Goal: Task Accomplishment & Management: Complete application form

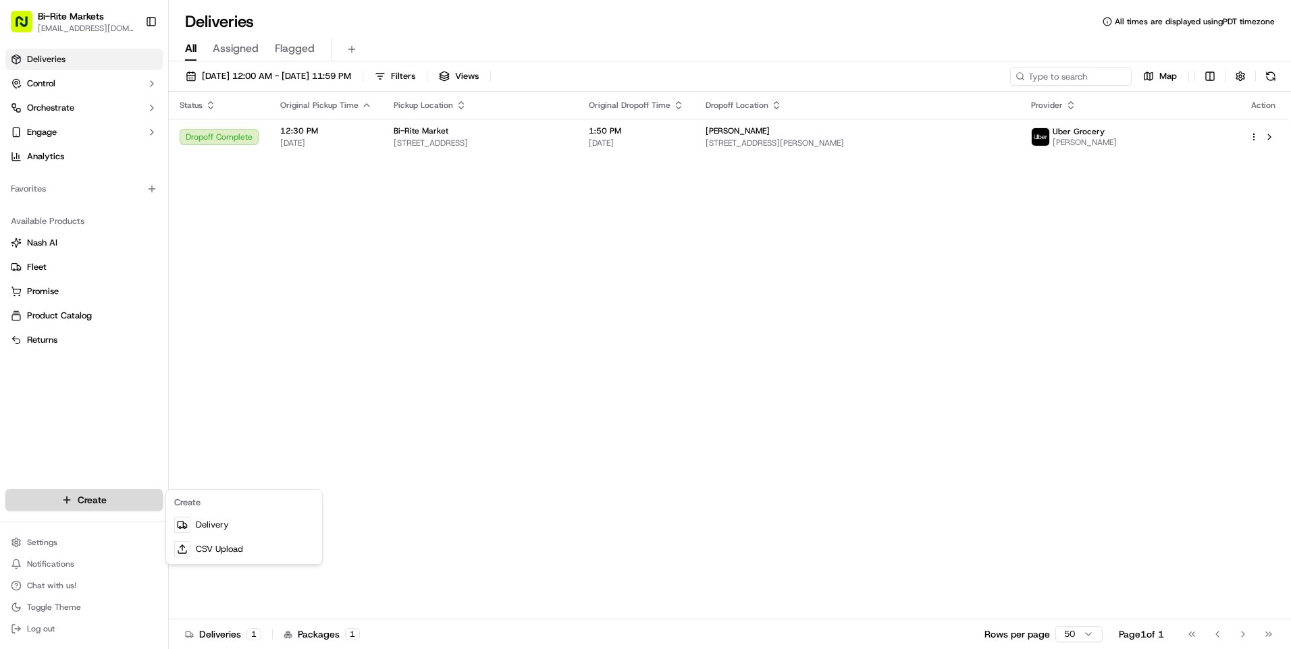
click at [96, 506] on html "Bi-Rite Markets divis_delivery@biritemarket.com Toggle Sidebar Deliveries Contr…" at bounding box center [645, 324] width 1291 height 649
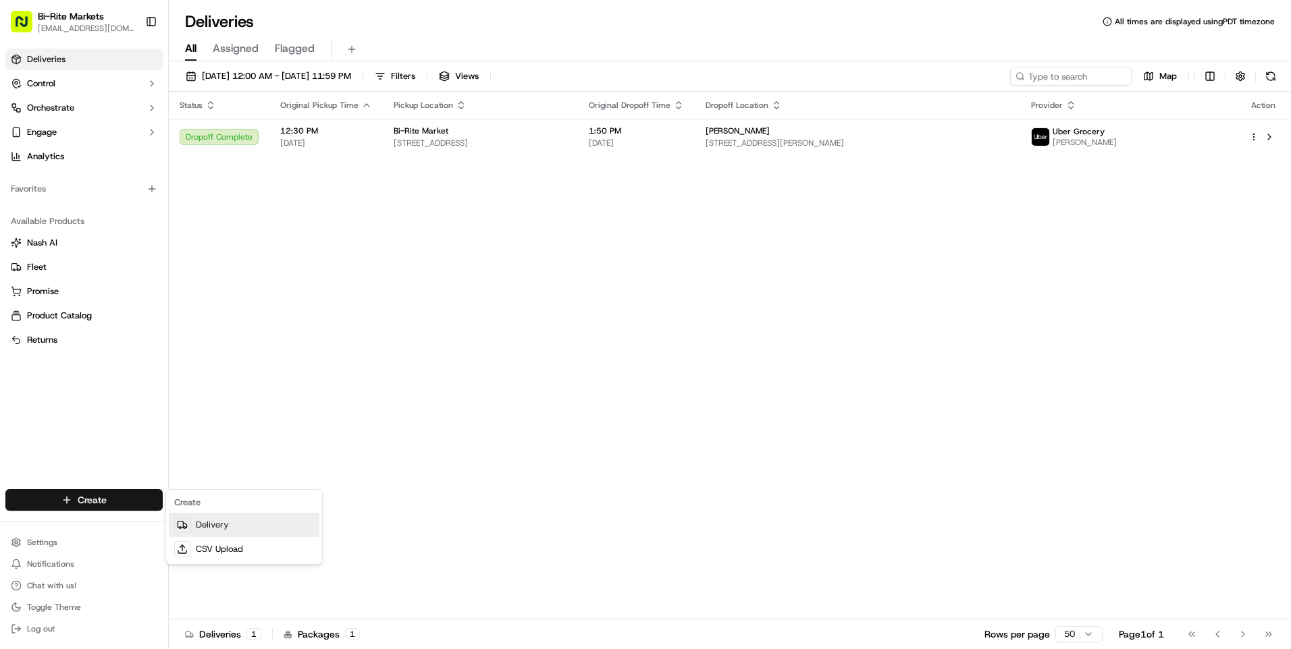
click at [186, 526] on icon at bounding box center [184, 525] width 3 height 5
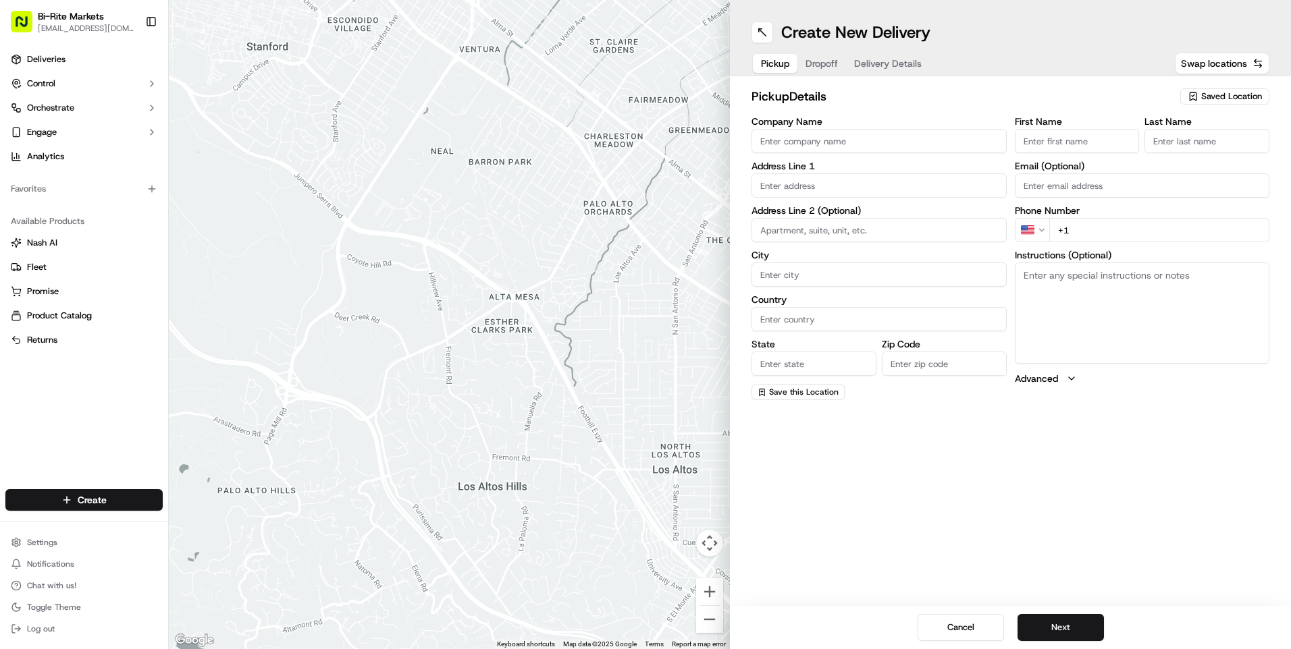
click at [824, 136] on input "Company Name" at bounding box center [878, 141] width 255 height 24
type input "Bi-Rite Market"
type input "[STREET_ADDRESS]"
type input "[GEOGRAPHIC_DATA]"
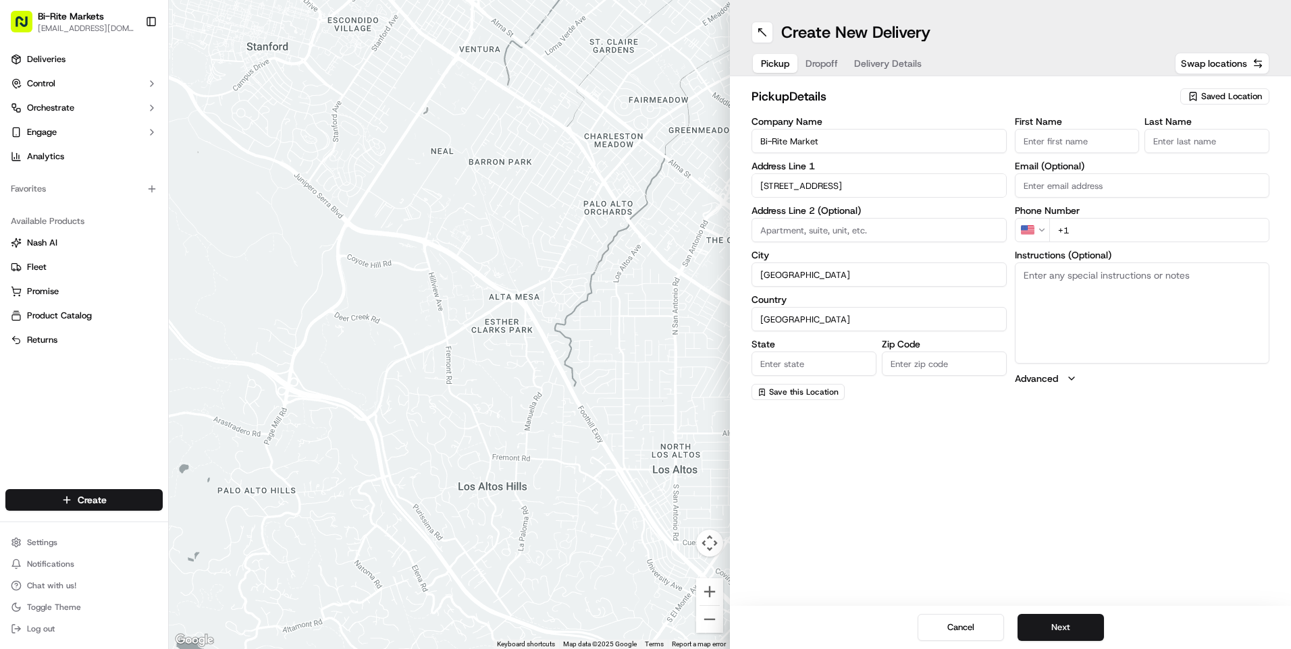
type input "CA"
type input "94117"
type input "[PERSON_NAME]"
type input "MOD"
type input "[PERSON_NAME][EMAIL_ADDRESS][PERSON_NAME][DOMAIN_NAME]"
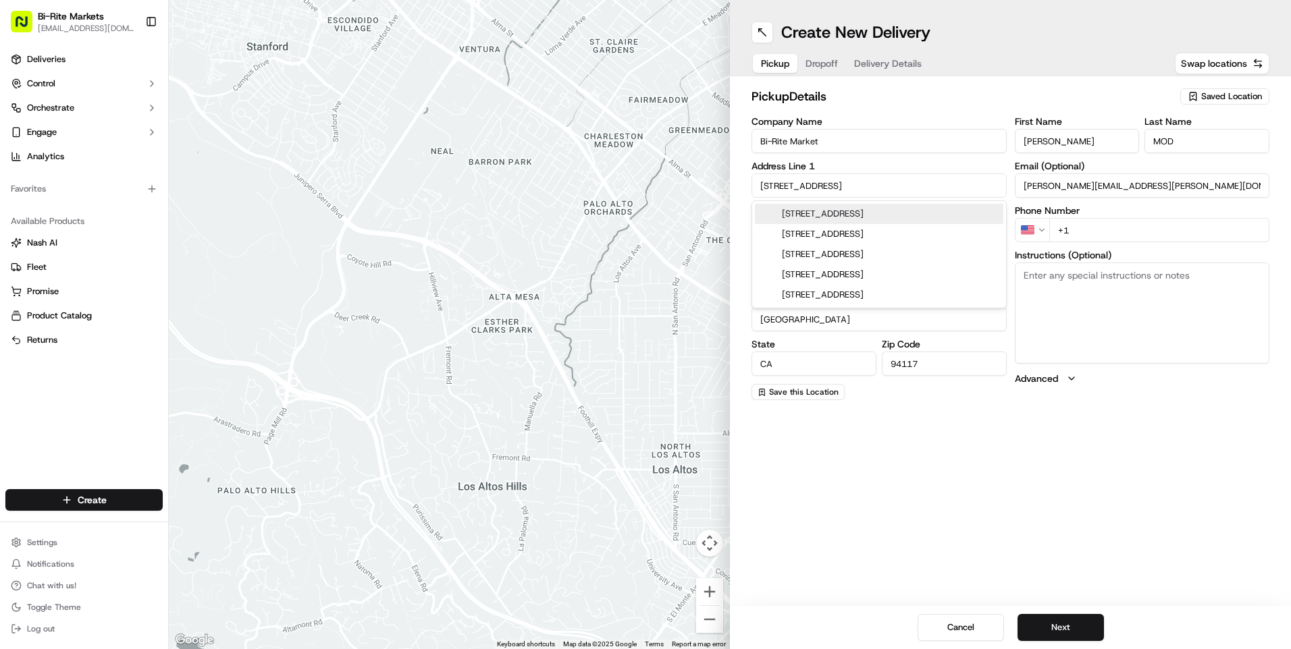
click at [1040, 418] on div "Create New Delivery Pickup Dropoff Delivery Details Swap locations pickup Detai…" at bounding box center [1010, 324] width 561 height 649
click at [1073, 235] on input "+1" at bounding box center [1159, 230] width 221 height 24
type input "[PHONE_NUMBER]"
click at [1050, 400] on div "First Name Greg Last Name MOD Email (Optional) greg.ryan@biritemarket.com Phone…" at bounding box center [1141, 258] width 255 height 283
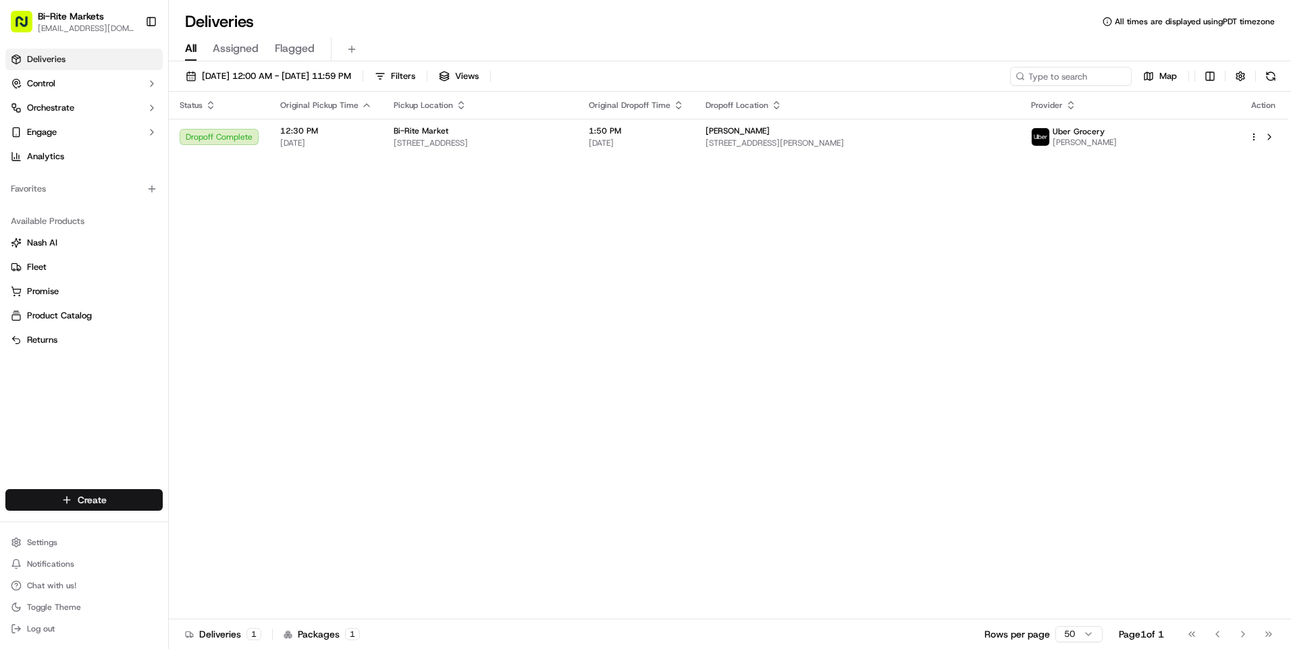
click at [96, 496] on html "Bi-Rite Markets [EMAIL_ADDRESS][DOMAIN_NAME] Toggle Sidebar Deliveries Control …" at bounding box center [645, 324] width 1291 height 649
click at [195, 519] on link "Delivery" at bounding box center [244, 525] width 151 height 24
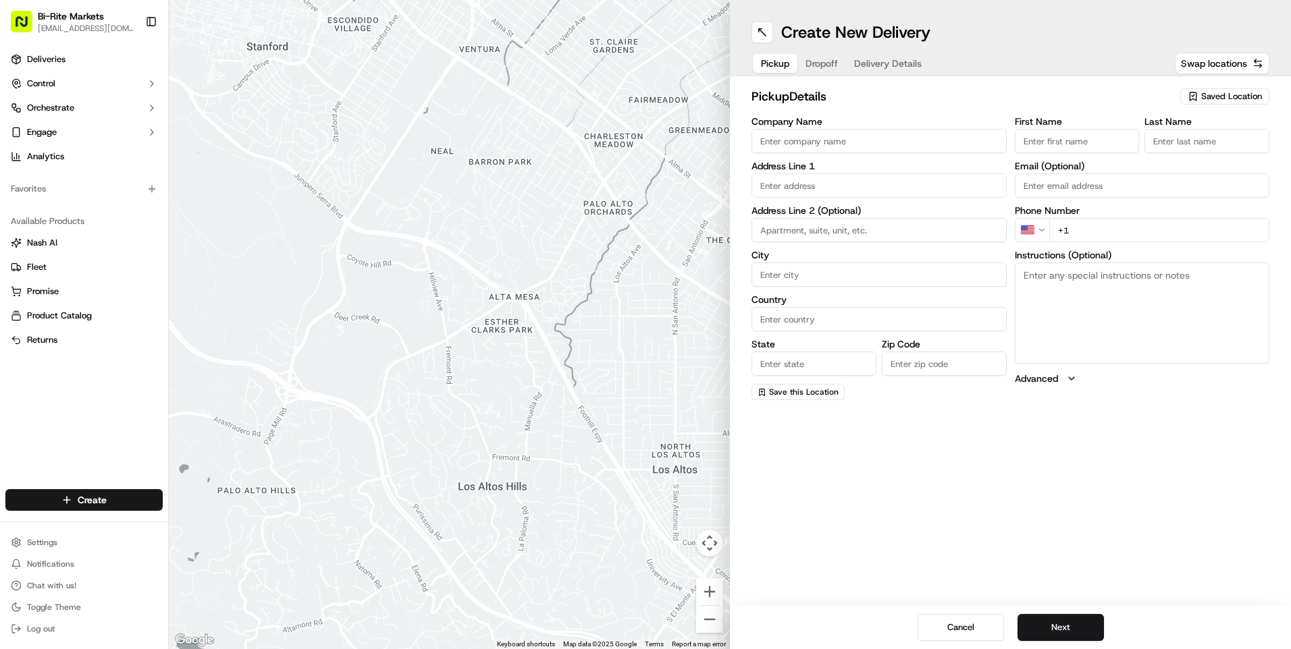
click at [815, 142] on input "Company Name" at bounding box center [878, 141] width 255 height 24
type input "Bi-Rite Market"
type input "[STREET_ADDRESS]"
type input "[GEOGRAPHIC_DATA]"
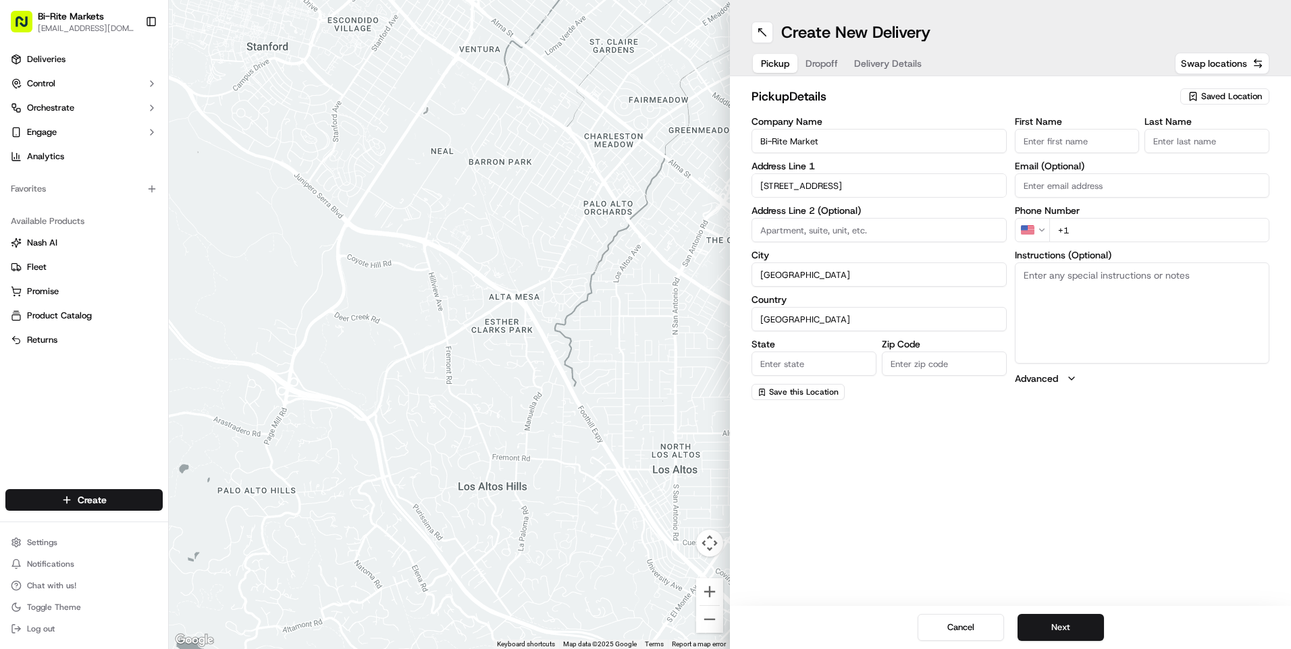
type input "CA"
type input "94117"
type input "[PERSON_NAME]"
type input "MOD"
type input "[PERSON_NAME][EMAIL_ADDRESS][PERSON_NAME][DOMAIN_NAME]"
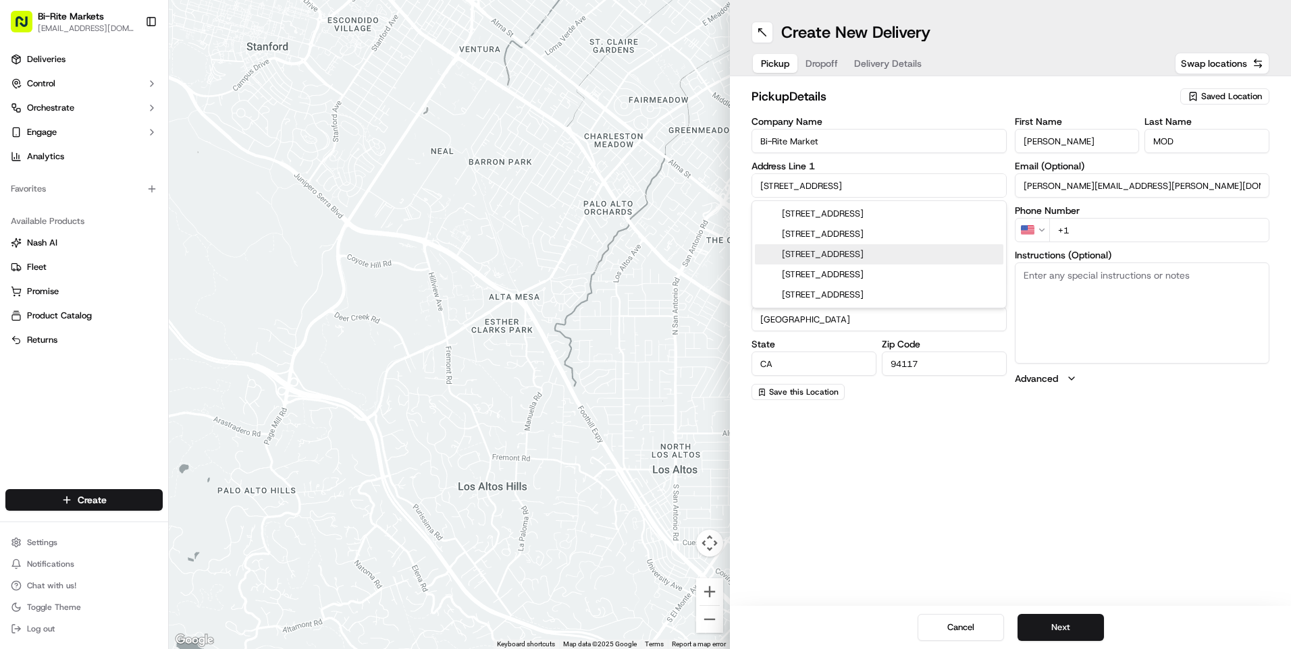
click at [1108, 221] on input "+1" at bounding box center [1159, 230] width 221 height 24
type input "[PHONE_NUMBER]"
click at [1093, 308] on textarea "Instructions (Optional)" at bounding box center [1141, 313] width 255 height 101
click at [1090, 622] on button "Next" at bounding box center [1060, 627] width 86 height 27
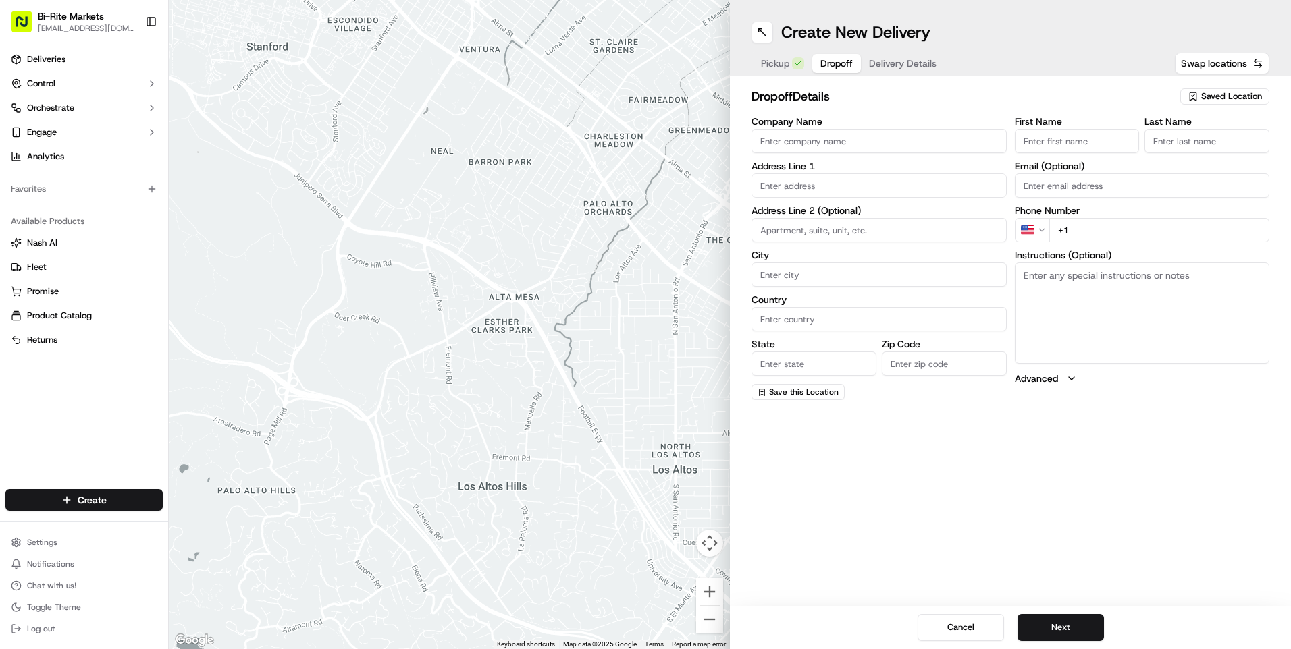
click at [855, 146] on input "Company Name" at bounding box center [878, 141] width 255 height 24
type input "M"
type input "N/A"
click at [1051, 134] on input "First Name" at bounding box center [1076, 141] width 125 height 24
type input "Marjor"
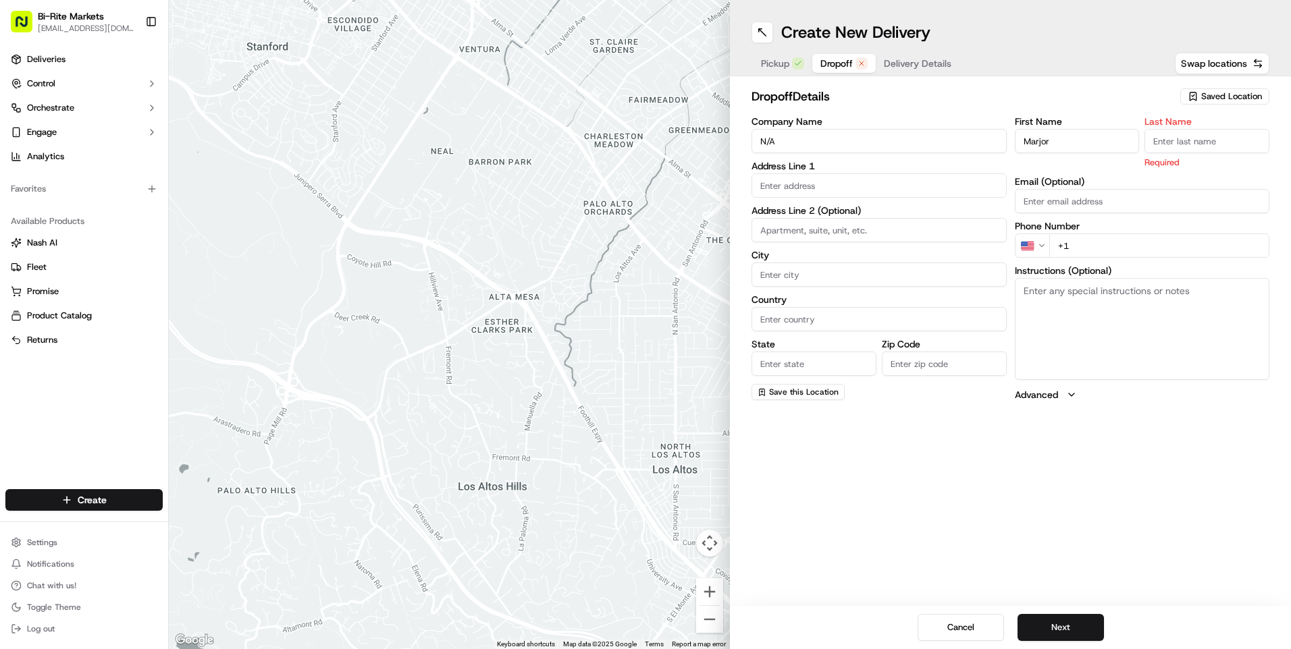
drag, startPoint x: 828, startPoint y: 138, endPoint x: 680, endPoint y: 140, distance: 147.2
click at [680, 140] on div "← Move left → Move right ↑ Move up ↓ Move down + Zoom in - Zoom out Home Jump l…" at bounding box center [730, 324] width 1122 height 649
type input "<"
type input "[PERSON_NAME]"
click at [1085, 147] on input "Marjor" at bounding box center [1076, 141] width 125 height 24
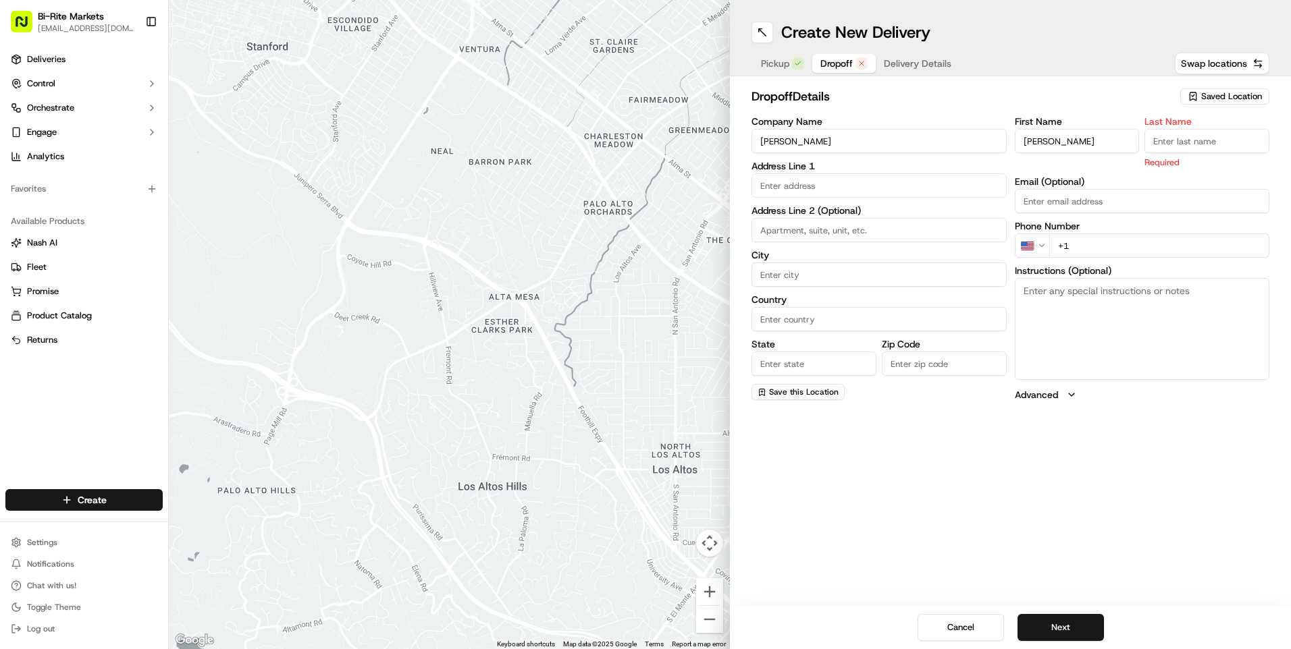
type input "[PERSON_NAME]"
click at [1174, 142] on input "Last Name" at bounding box center [1206, 141] width 125 height 24
type input "Went"
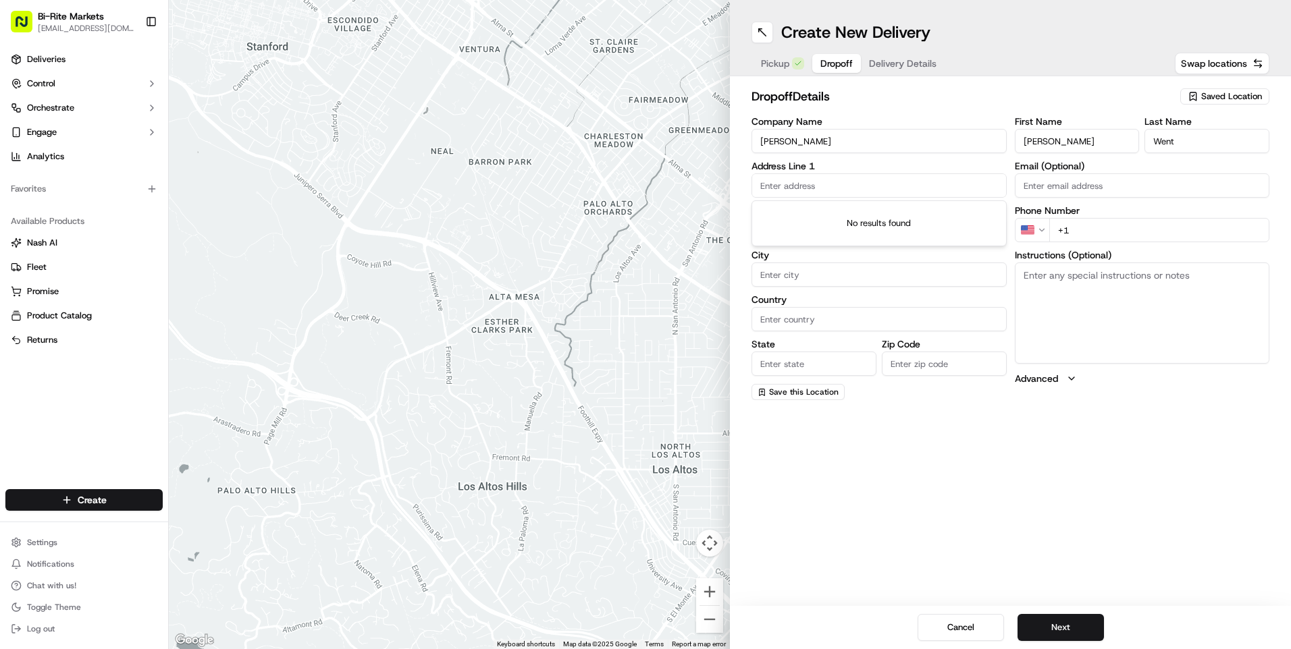
click at [940, 192] on input "text" at bounding box center [878, 185] width 255 height 24
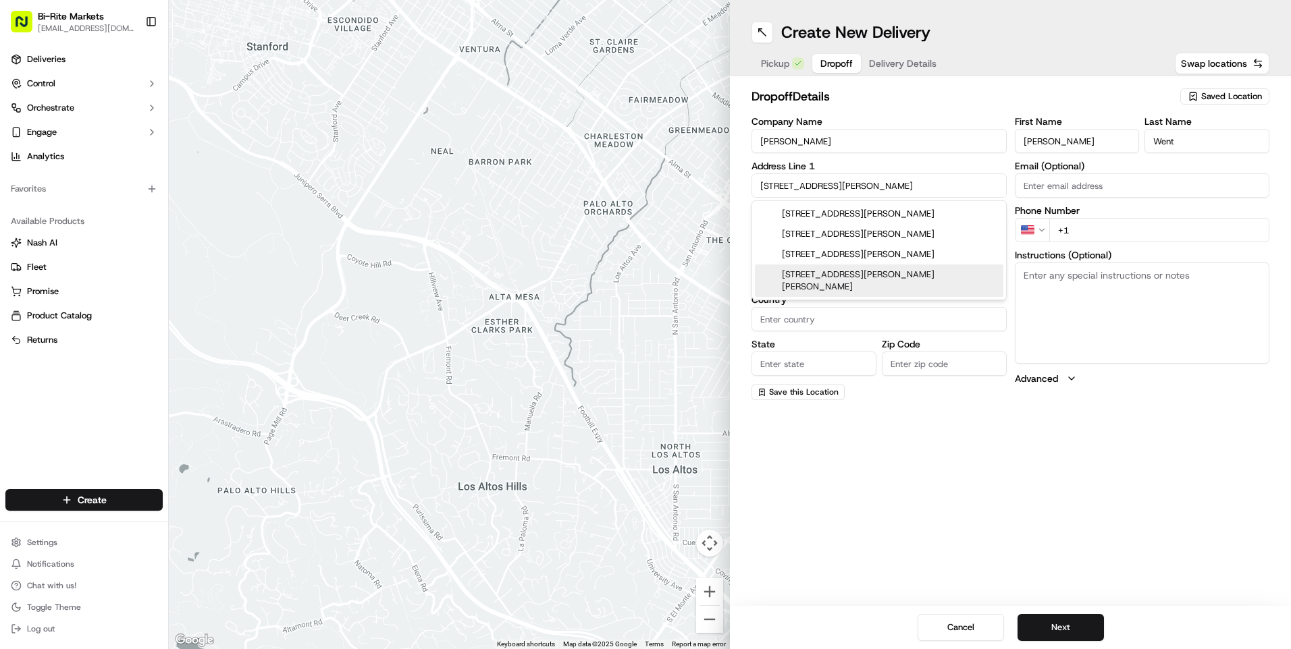
click at [853, 439] on div "Create New Delivery Pickup Dropoff Delivery Details Swap locations dropoff Deta…" at bounding box center [1010, 324] width 561 height 649
click at [844, 184] on input "[STREET_ADDRESS][PERSON_NAME]" at bounding box center [878, 185] width 255 height 24
type input "[STREET_ADDRESS][PERSON_NAME]"
drag, startPoint x: 834, startPoint y: 402, endPoint x: 838, endPoint y: 396, distance: 7.5
click at [834, 404] on div "dropoff Details Saved Location Company Name [PERSON_NAME] Address Line 1 [STREE…" at bounding box center [1010, 243] width 561 height 335
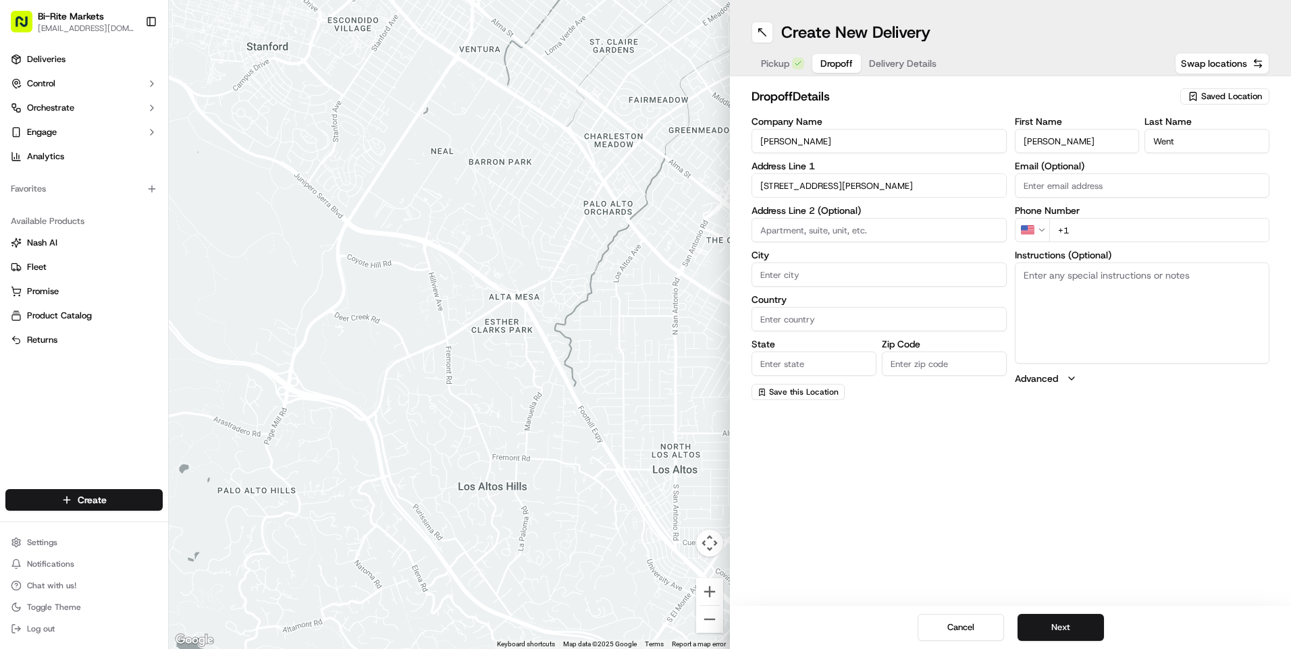
drag, startPoint x: 823, startPoint y: 263, endPoint x: 824, endPoint y: 273, distance: 10.2
click at [823, 263] on input "City" at bounding box center [878, 275] width 255 height 24
type input "[GEOGRAPHIC_DATA]"
click at [807, 431] on div "Create New Delivery Pickup Dropoff Delivery Details Swap locations dropoff Deta…" at bounding box center [1010, 324] width 561 height 649
click at [819, 317] on input "Country" at bounding box center [878, 319] width 255 height 24
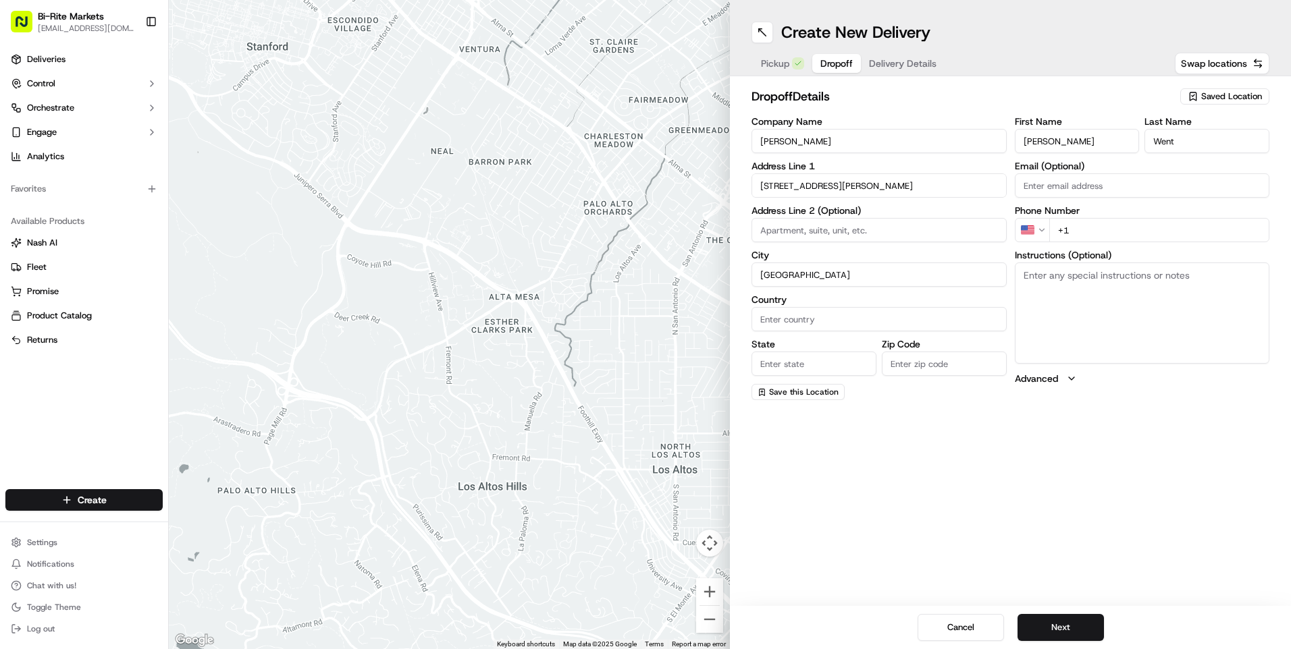
click at [953, 317] on input "Country" at bounding box center [878, 319] width 255 height 24
click at [788, 317] on input "U" at bounding box center [878, 319] width 255 height 24
click at [872, 312] on input "Un" at bounding box center [878, 319] width 255 height 24
click at [750, 435] on div "Create New Delivery Pickup Dropoff Delivery Details Swap locations dropoff Deta…" at bounding box center [1010, 324] width 561 height 649
click at [784, 302] on label "Country" at bounding box center [878, 299] width 255 height 9
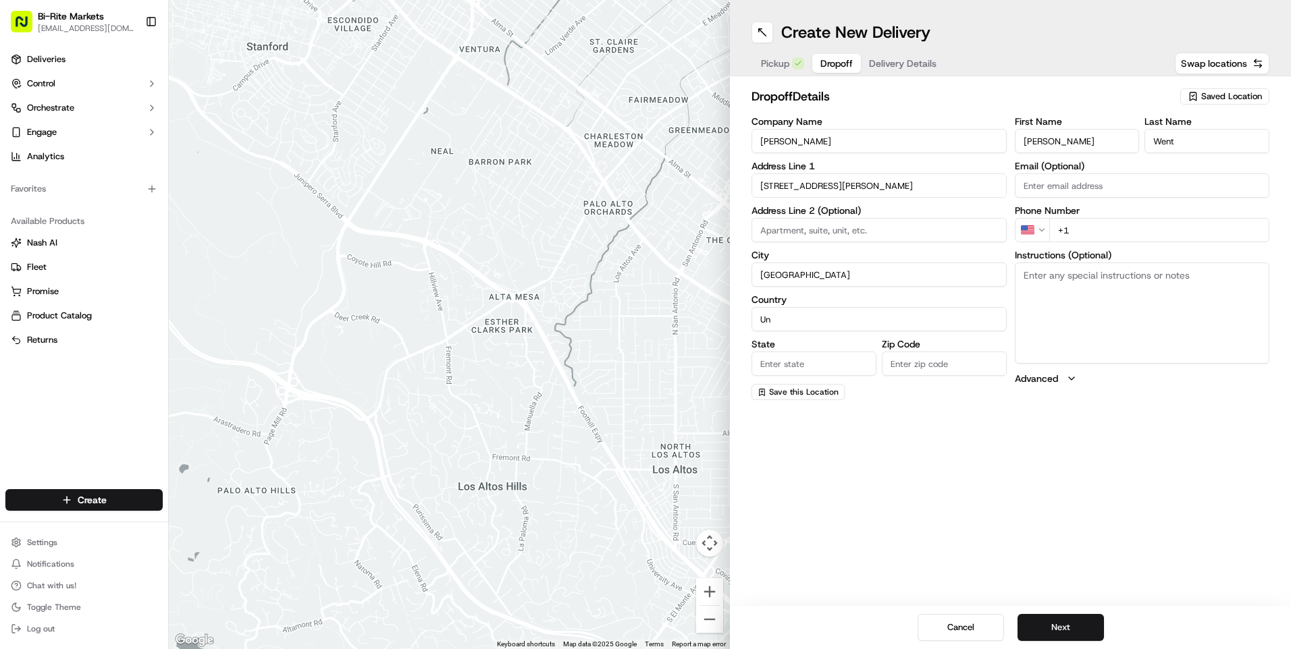
click at [784, 307] on input "Un" at bounding box center [878, 319] width 255 height 24
type input "[GEOGRAPHIC_DATA]"
click at [767, 430] on div "Create New Delivery Pickup Dropoff Delivery Details Swap locations dropoff Deta…" at bounding box center [1010, 324] width 561 height 649
click at [813, 371] on input "State" at bounding box center [813, 364] width 125 height 24
type input "c"
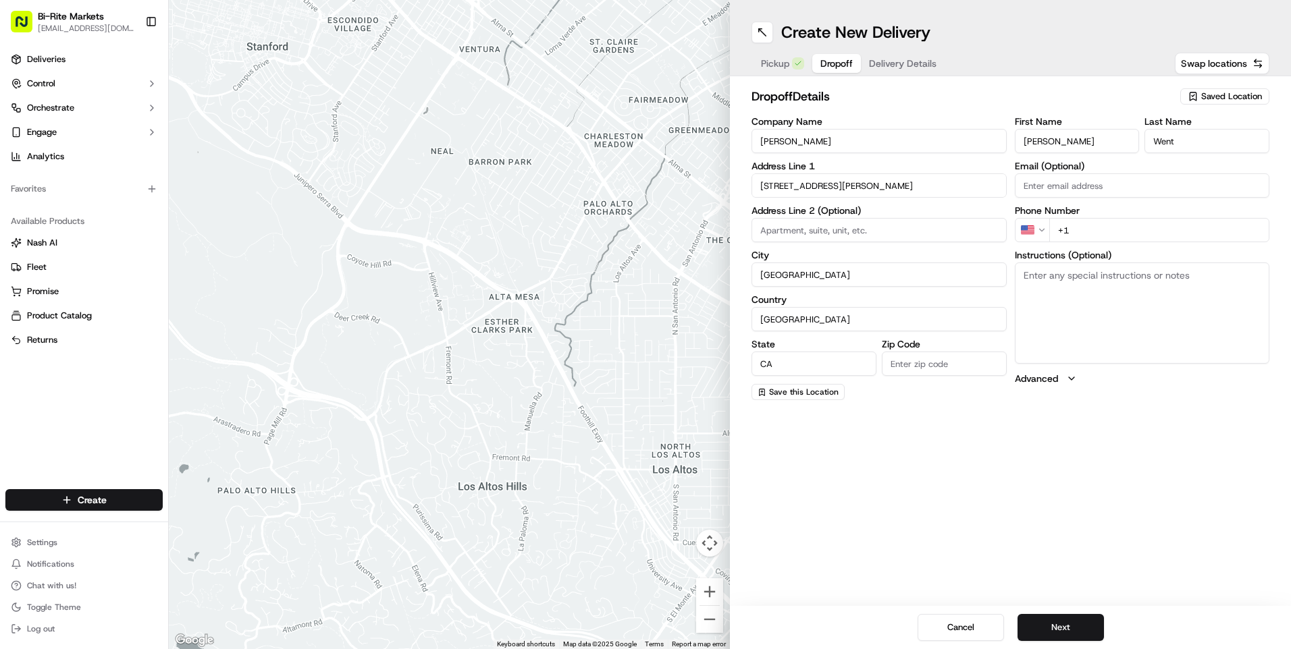
type input "CA"
click at [920, 369] on input "Zip Code" at bounding box center [944, 364] width 125 height 24
type input "94941"
click at [1078, 232] on input "+1" at bounding box center [1159, 230] width 221 height 24
type input "[PHONE_NUMBER]"
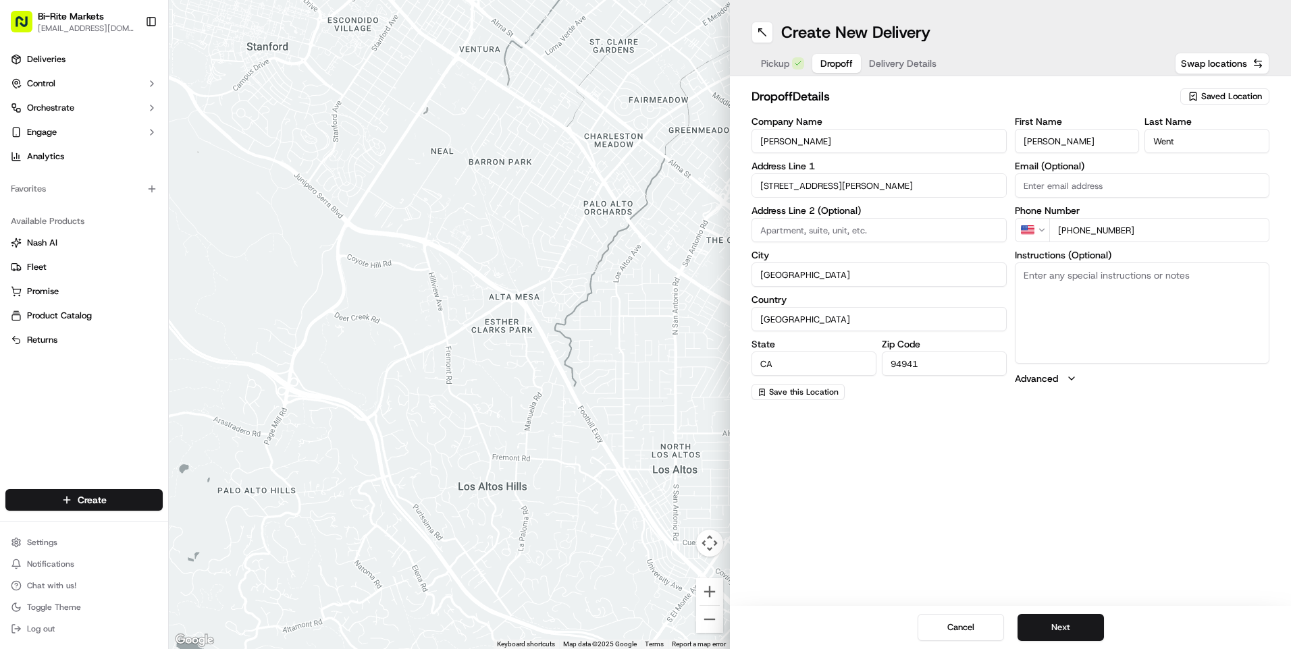
click at [1059, 394] on div "First Name [PERSON_NAME] Last Name Went Email (Optional) Phone Number US [PHONE…" at bounding box center [1141, 258] width 255 height 283
click at [1091, 630] on button "Next" at bounding box center [1060, 627] width 86 height 27
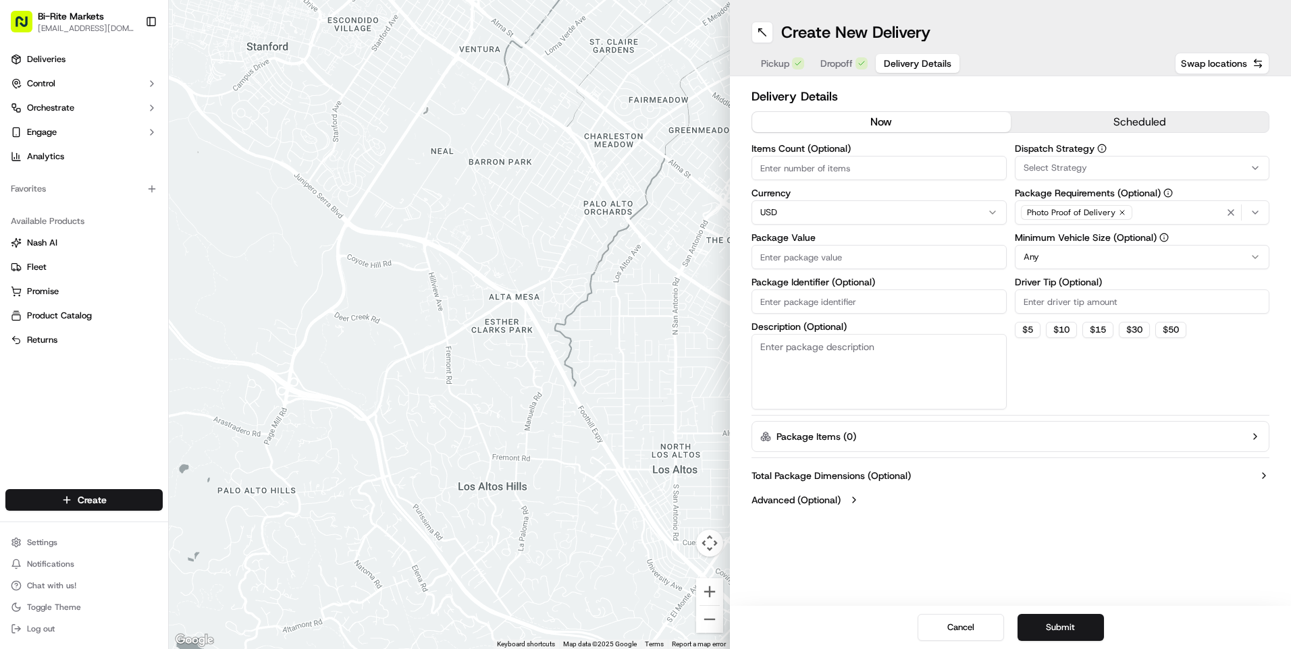
click at [1139, 128] on button "scheduled" at bounding box center [1139, 122] width 259 height 20
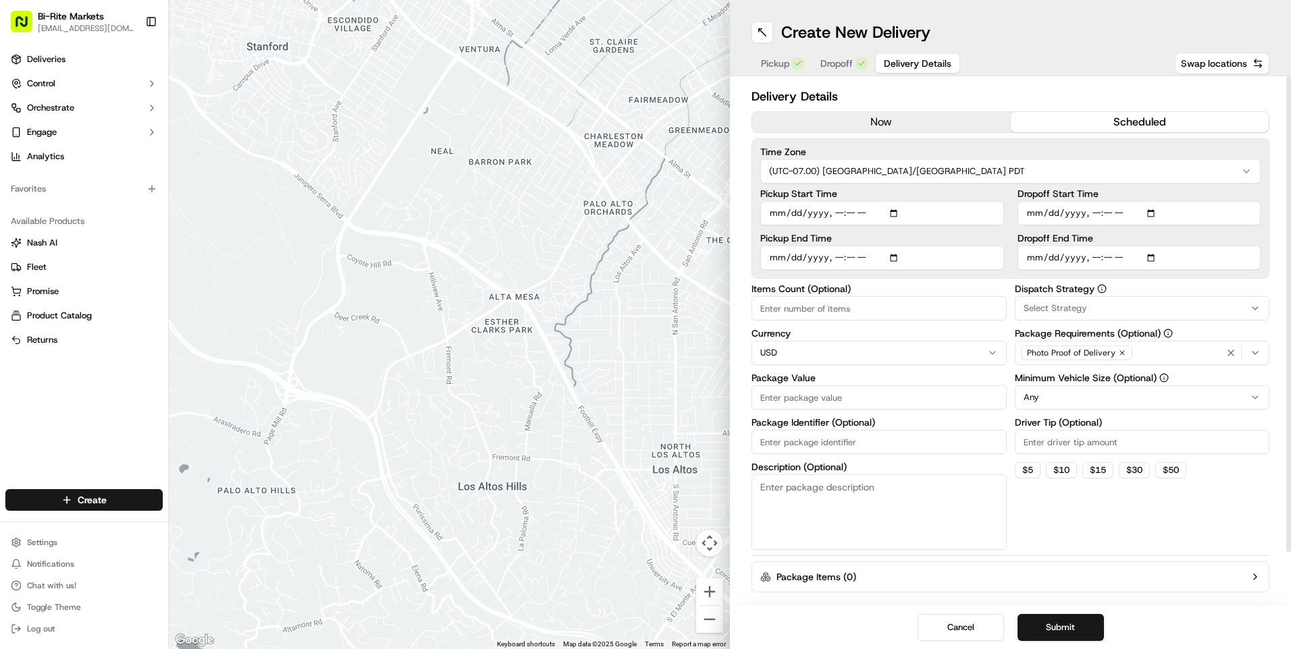
click at [979, 122] on button "now" at bounding box center [881, 122] width 259 height 20
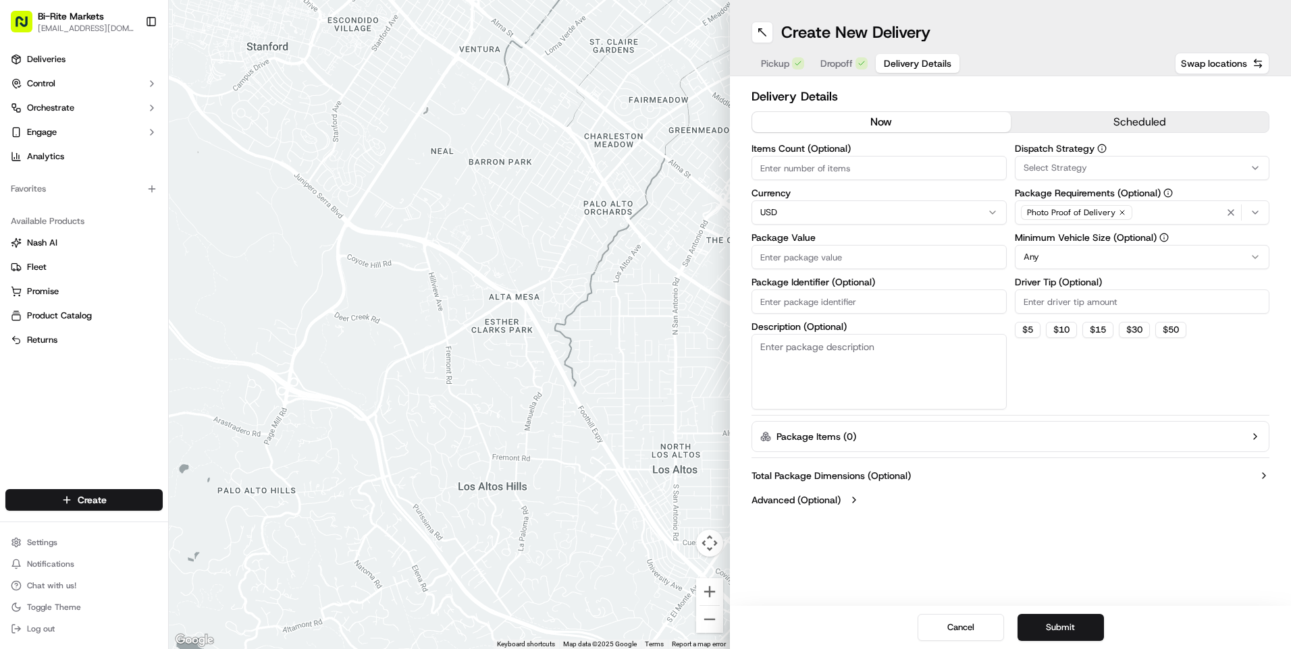
click at [1043, 121] on button "scheduled" at bounding box center [1139, 122] width 259 height 20
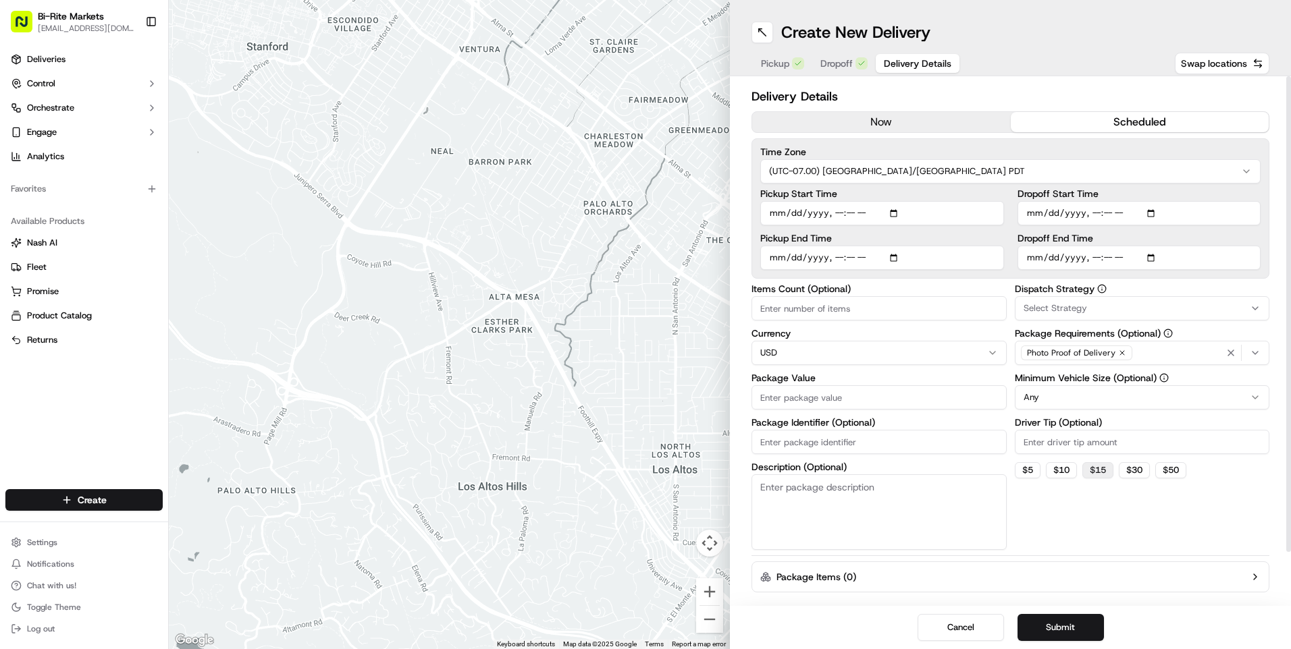
click at [1104, 472] on button "$ 15" at bounding box center [1097, 470] width 31 height 16
type input "15"
click at [894, 217] on input "Pickup Start Time" at bounding box center [882, 213] width 244 height 24
click at [866, 642] on div "Cancel Submit" at bounding box center [1010, 627] width 561 height 43
click at [895, 215] on input "Pickup Start Time" at bounding box center [882, 213] width 244 height 24
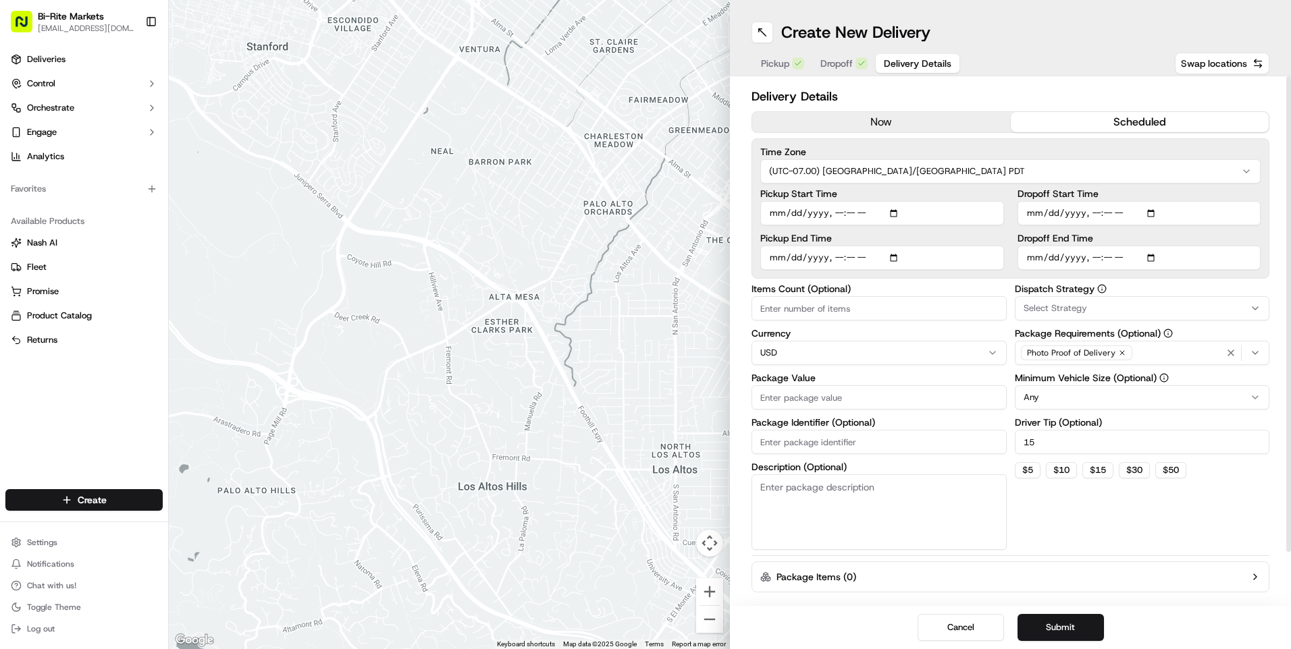
click at [880, 614] on div "Cancel Submit" at bounding box center [1010, 627] width 561 height 43
click at [864, 216] on input "Pickup Start Time" at bounding box center [882, 213] width 244 height 24
click at [854, 211] on input "Pickup Start Time" at bounding box center [882, 213] width 244 height 24
click at [896, 212] on input "Pickup Start Time" at bounding box center [882, 213] width 244 height 24
type input "[DATE]T16:00"
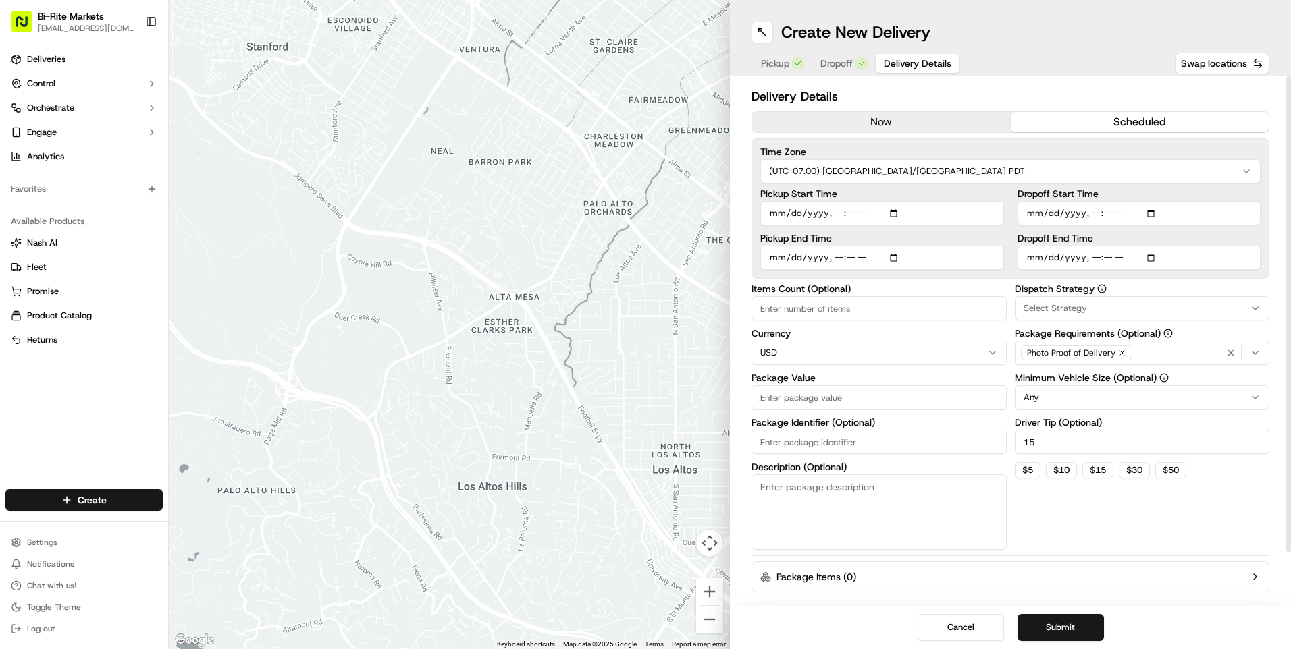
click at [885, 622] on div "Cancel Submit" at bounding box center [1010, 627] width 561 height 43
click at [790, 261] on input "Pickup End Time" at bounding box center [882, 258] width 244 height 24
click at [894, 256] on input "Pickup End Time" at bounding box center [882, 258] width 244 height 24
type input "[DATE]T16:30"
drag, startPoint x: 1040, startPoint y: 529, endPoint x: 1050, endPoint y: 528, distance: 9.5
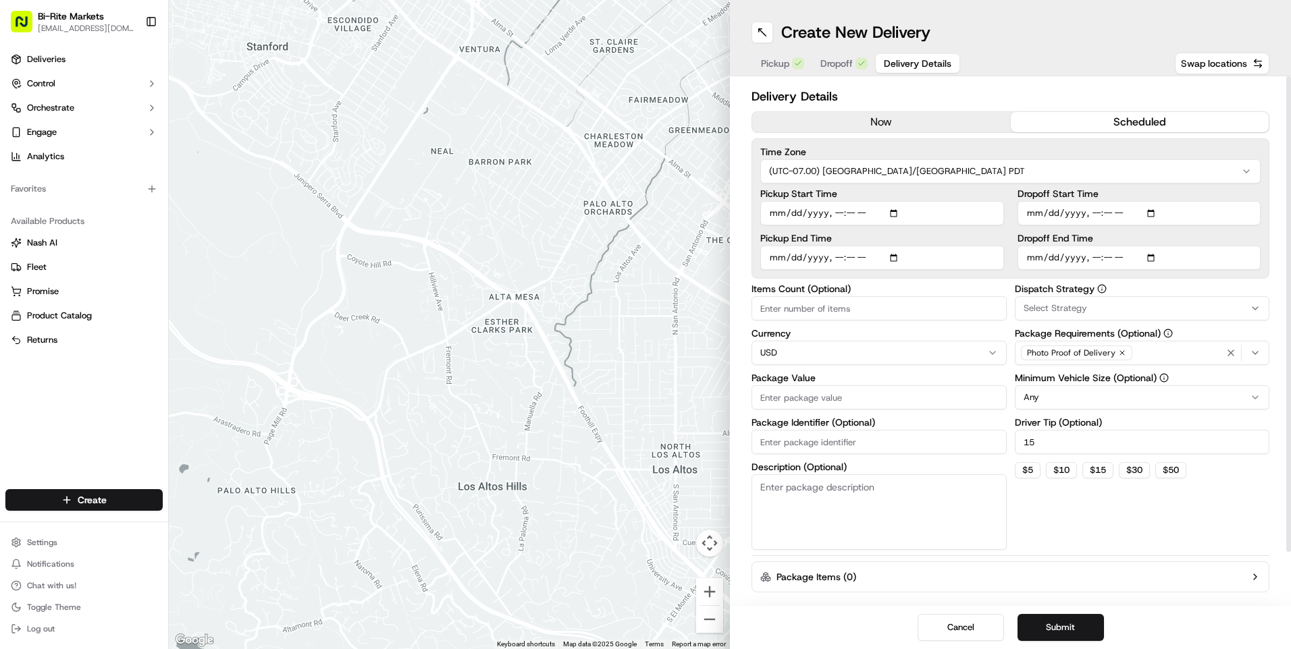
click at [1041, 529] on div "Dispatch Strategy Select Strategy Package Requirements (Optional) Photo Proof o…" at bounding box center [1141, 417] width 255 height 266
click at [1034, 211] on input "Dropoff Start Time" at bounding box center [1139, 213] width 244 height 24
click at [1154, 212] on input "Dropoff Start Time" at bounding box center [1139, 213] width 244 height 24
click at [1010, 590] on button "Package Items ( 0 )" at bounding box center [1010, 577] width 518 height 31
click at [1118, 209] on input "Dropoff Start Time" at bounding box center [1139, 213] width 244 height 24
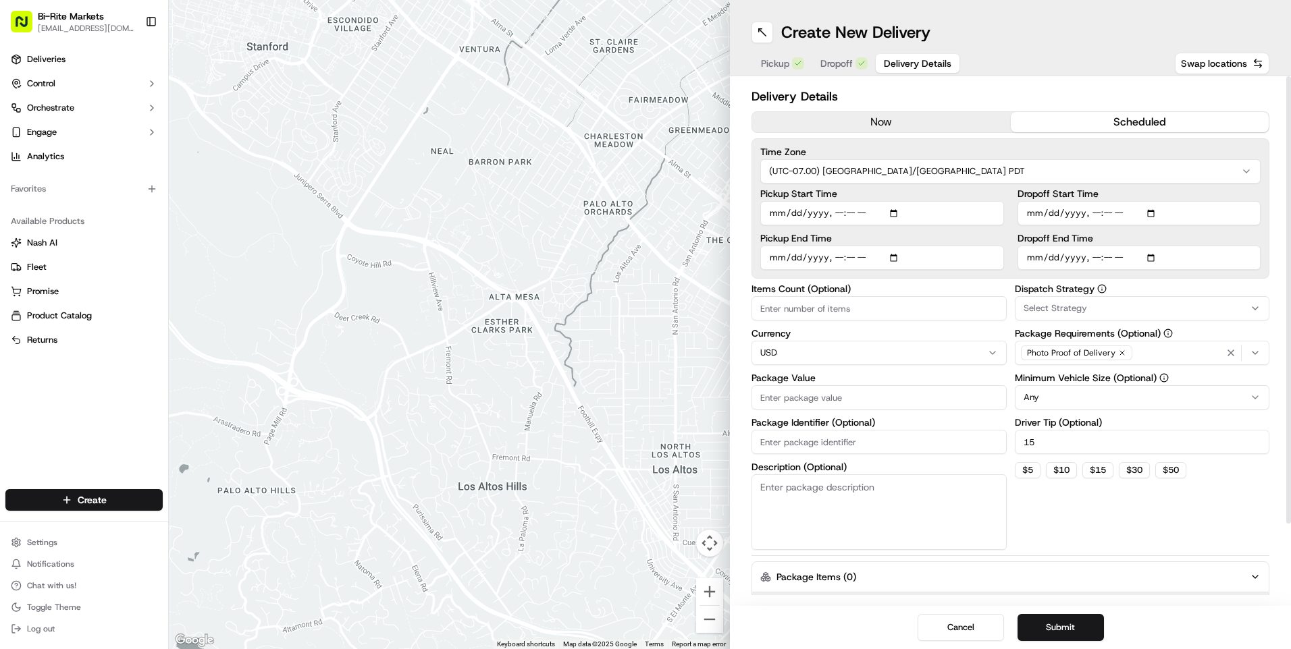
click at [1110, 211] on input "Dropoff Start Time" at bounding box center [1139, 213] width 244 height 24
click at [1099, 254] on input "Dropoff End Time" at bounding box center [1139, 258] width 244 height 24
click at [1034, 207] on input "Dropoff Start Time" at bounding box center [1139, 213] width 244 height 24
click at [1048, 216] on input "Dropoff Start Time" at bounding box center [1139, 213] width 244 height 24
type input "[DATE]T17:00"
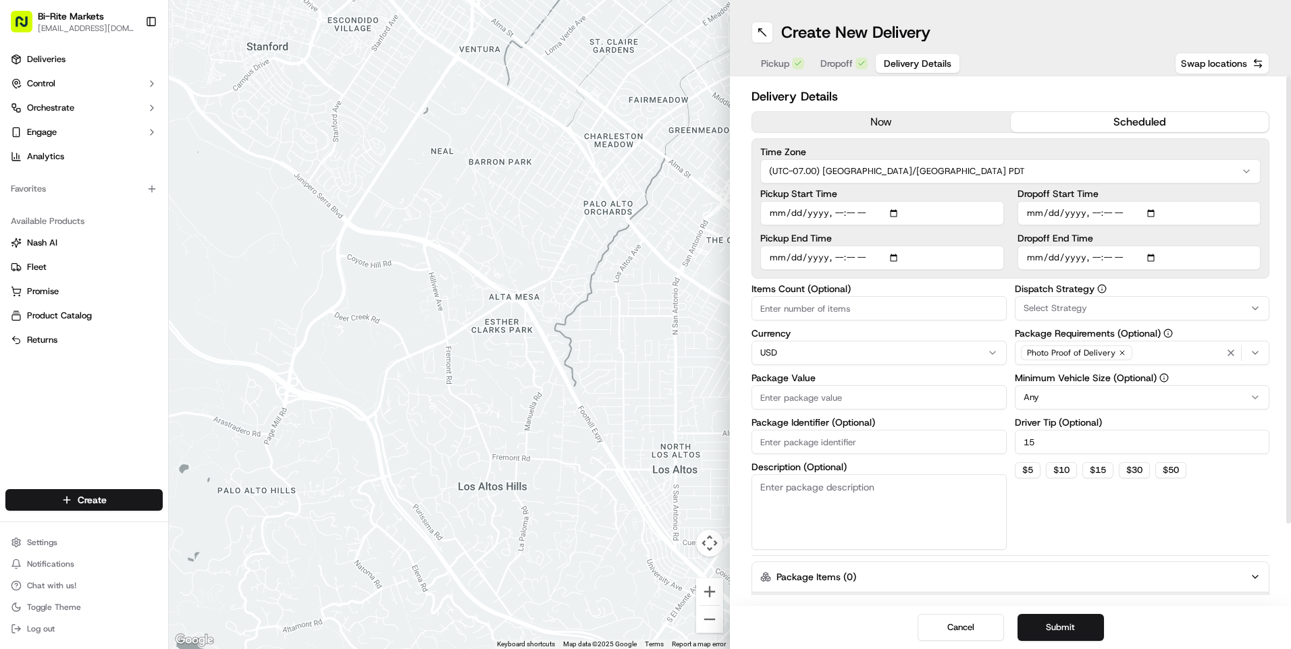
click at [1151, 253] on input "Dropoff End Time" at bounding box center [1139, 258] width 244 height 24
type input "[DATE]T17:47"
click at [847, 259] on input "Pickup End Time" at bounding box center [882, 258] width 244 height 24
click at [837, 254] on input "Pickup End Time" at bounding box center [882, 258] width 244 height 24
type input "[DATE]T17:00"
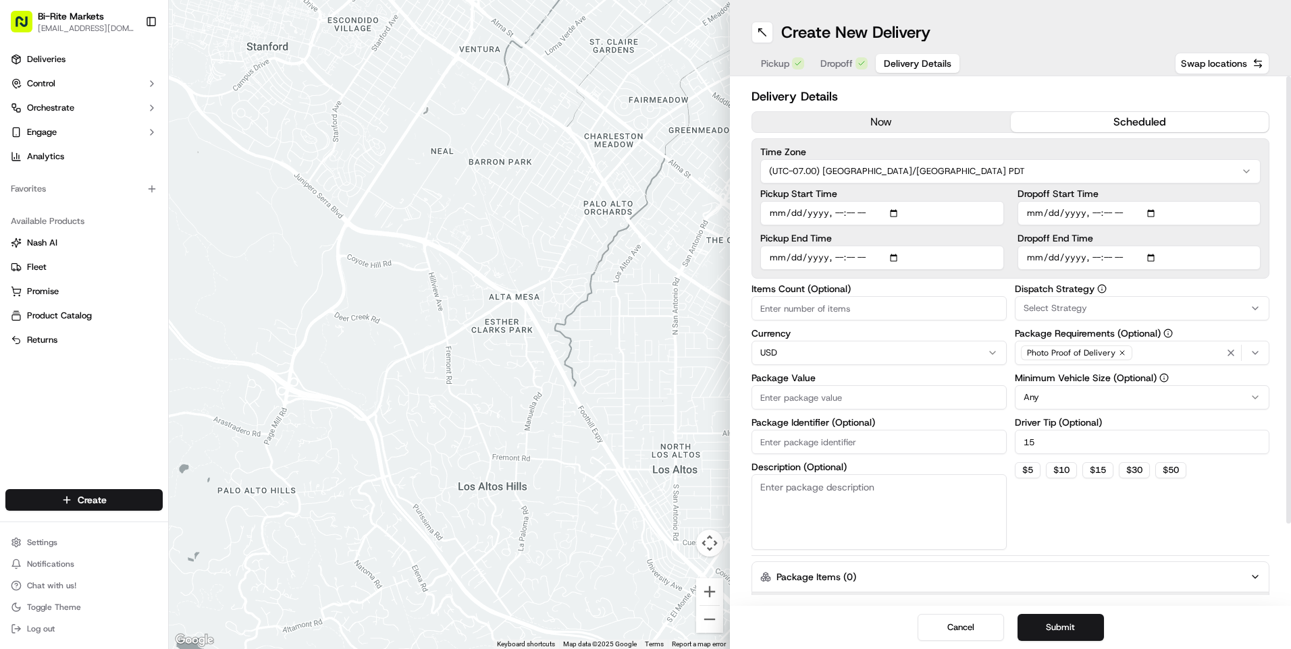
click at [1097, 256] on input "Dropoff End Time" at bounding box center [1139, 258] width 244 height 24
type input "[DATE]T18:00"
click at [915, 316] on input "Items Count (Optional)" at bounding box center [878, 308] width 255 height 24
type input "3"
click at [992, 354] on html "Bi-Rite Markets [EMAIL_ADDRESS][DOMAIN_NAME] Toggle Sidebar Deliveries Control …" at bounding box center [645, 324] width 1291 height 649
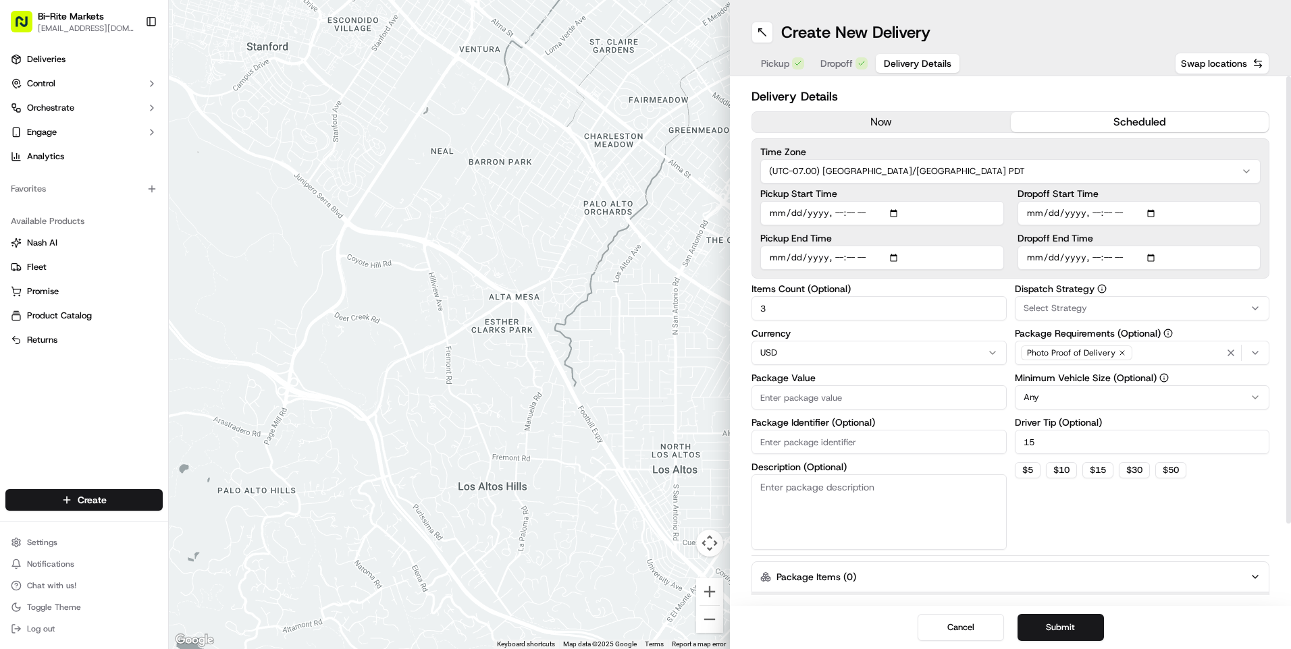
click at [904, 402] on input "Package Value" at bounding box center [878, 397] width 255 height 24
type input "154"
click at [871, 616] on div "Cancel Submit" at bounding box center [1010, 627] width 561 height 43
click at [869, 440] on input "Package Identifier (Optional)" at bounding box center [878, 442] width 255 height 24
type input "Brown Paper Bag"
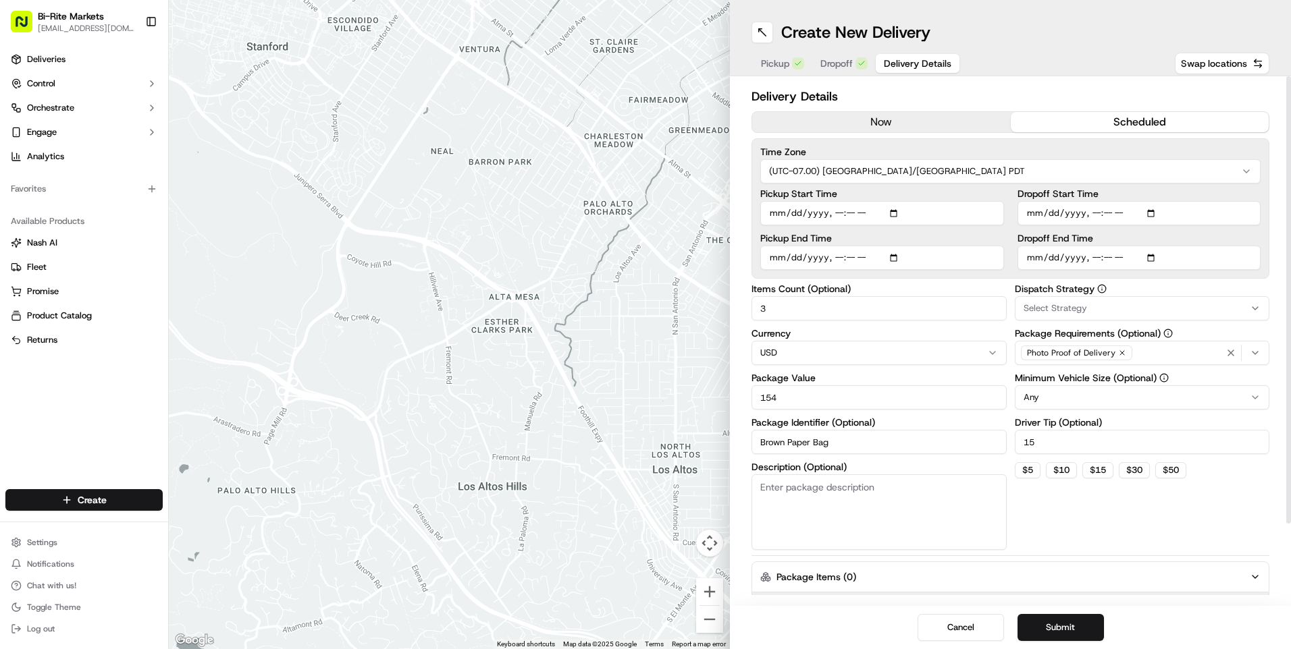
click at [782, 495] on textarea "Description (Optional)" at bounding box center [878, 513] width 255 height 76
type textarea "Paper bag containing luncheon food"
click at [1253, 400] on html "Bi-Rite Markets [EMAIL_ADDRESS][DOMAIN_NAME] Toggle Sidebar Deliveries Control …" at bounding box center [645, 324] width 1291 height 649
click at [1254, 302] on div "Select Strategy" at bounding box center [1142, 308] width 248 height 12
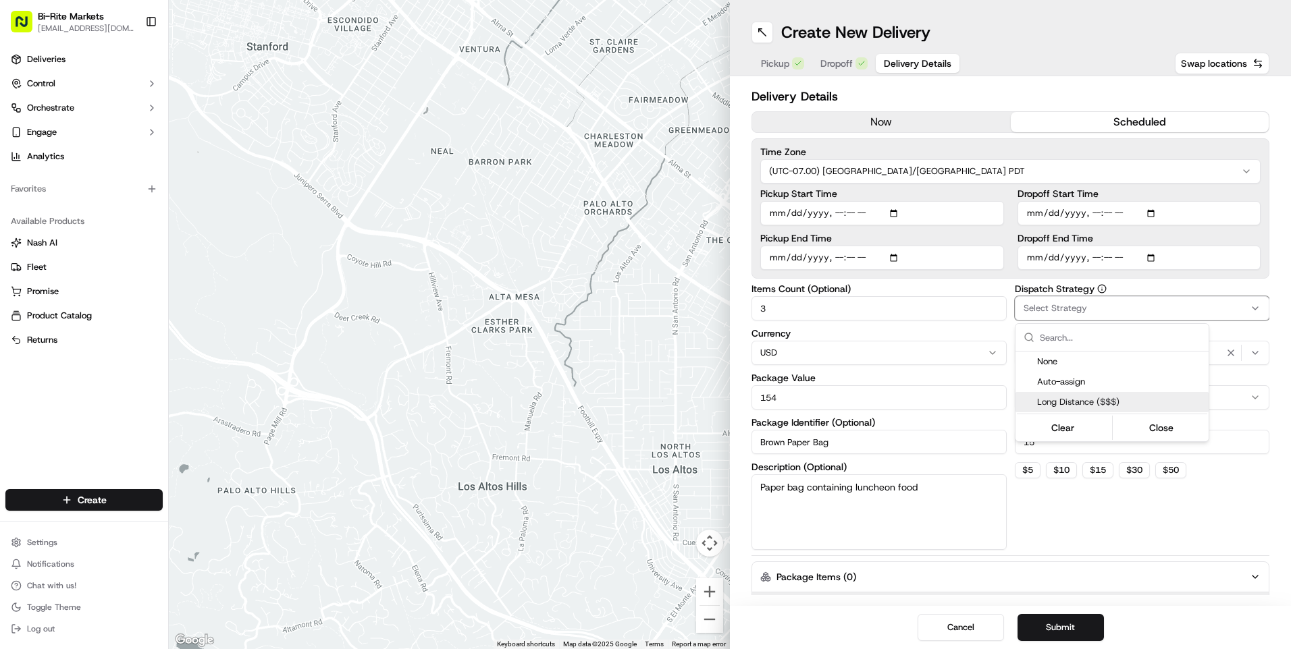
click at [1094, 404] on span "Long Distance ($$$)" at bounding box center [1120, 402] width 166 height 12
click at [1090, 399] on span "Long Distance ($$$)" at bounding box center [1120, 402] width 166 height 12
click at [1021, 577] on html "Bi-Rite Markets [EMAIL_ADDRESS][DOMAIN_NAME] Toggle Sidebar Deliveries Control …" at bounding box center [645, 324] width 1291 height 649
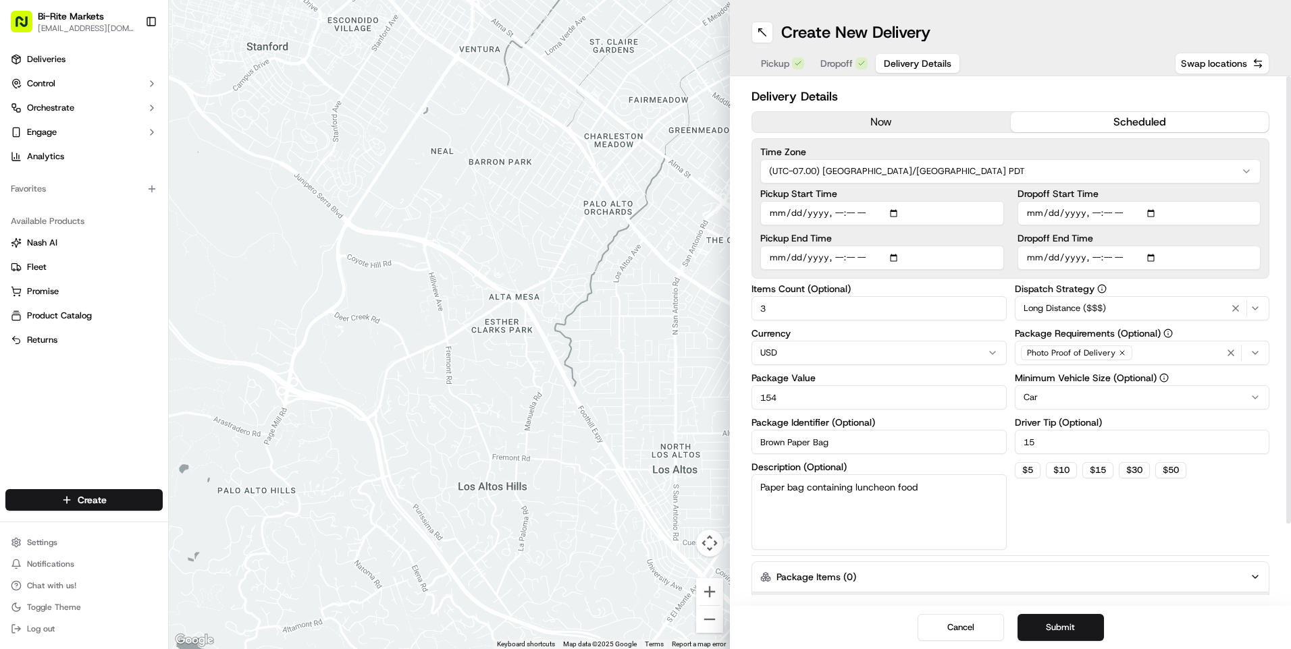
click at [1235, 580] on button "Package Items ( 0 )" at bounding box center [1010, 577] width 518 height 31
click at [1252, 576] on icon "button" at bounding box center [1254, 577] width 11 height 11
click at [1252, 576] on icon "button" at bounding box center [1254, 577] width 5 height 3
click at [1252, 576] on icon "button" at bounding box center [1254, 577] width 11 height 11
click at [854, 574] on label "Package Items ( 0 )" at bounding box center [816, 576] width 80 height 13
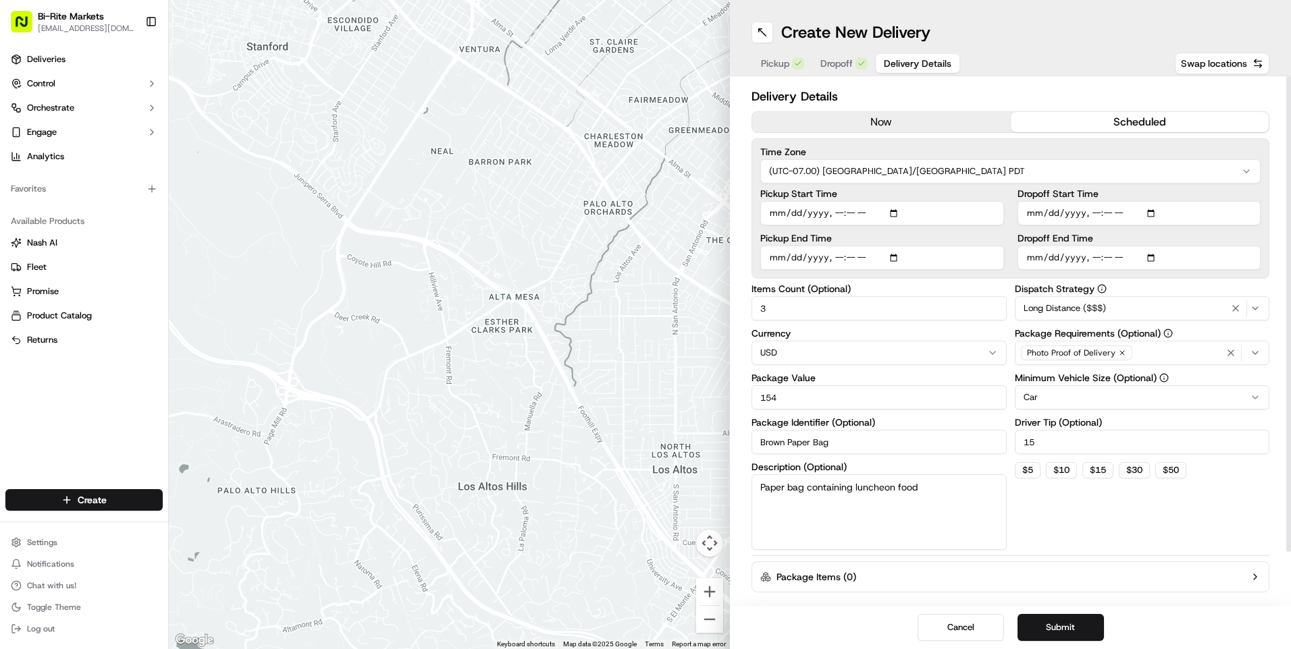
click at [853, 575] on label "Package Items ( 0 )" at bounding box center [816, 576] width 80 height 13
click at [1255, 576] on icon "button" at bounding box center [1254, 577] width 11 height 11
click at [824, 55] on button "Dropoff" at bounding box center [843, 63] width 63 height 19
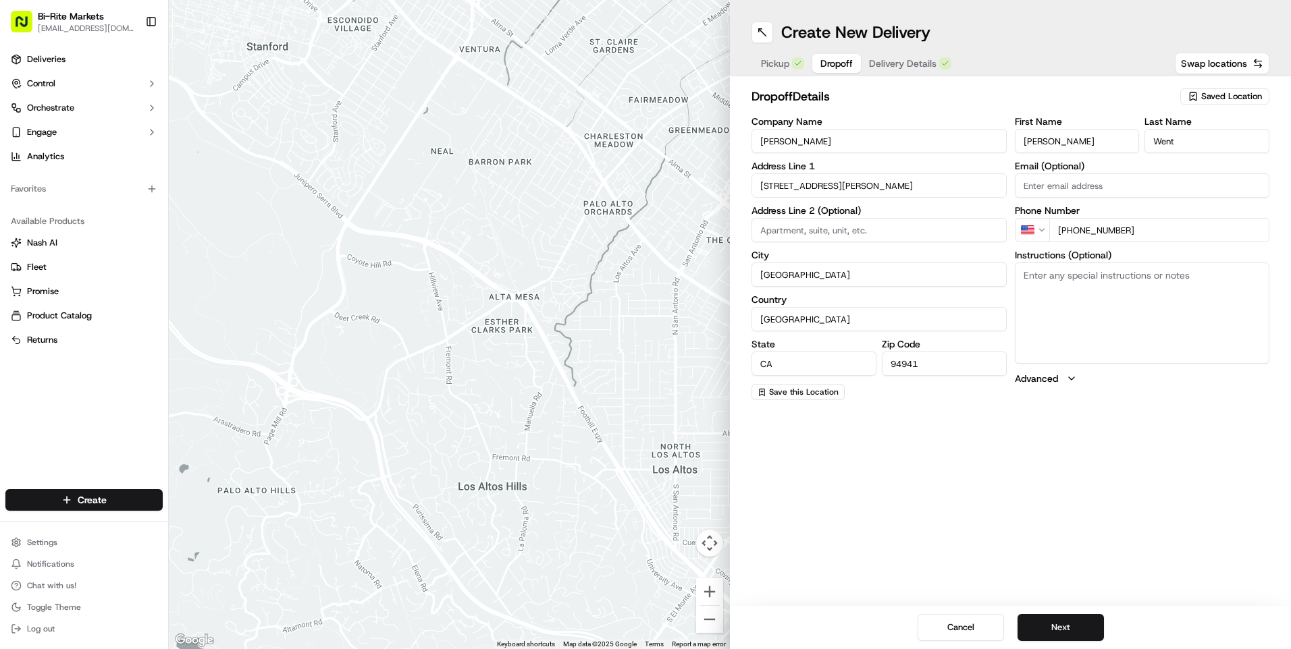
click at [900, 67] on span "Delivery Details" at bounding box center [902, 63] width 67 height 13
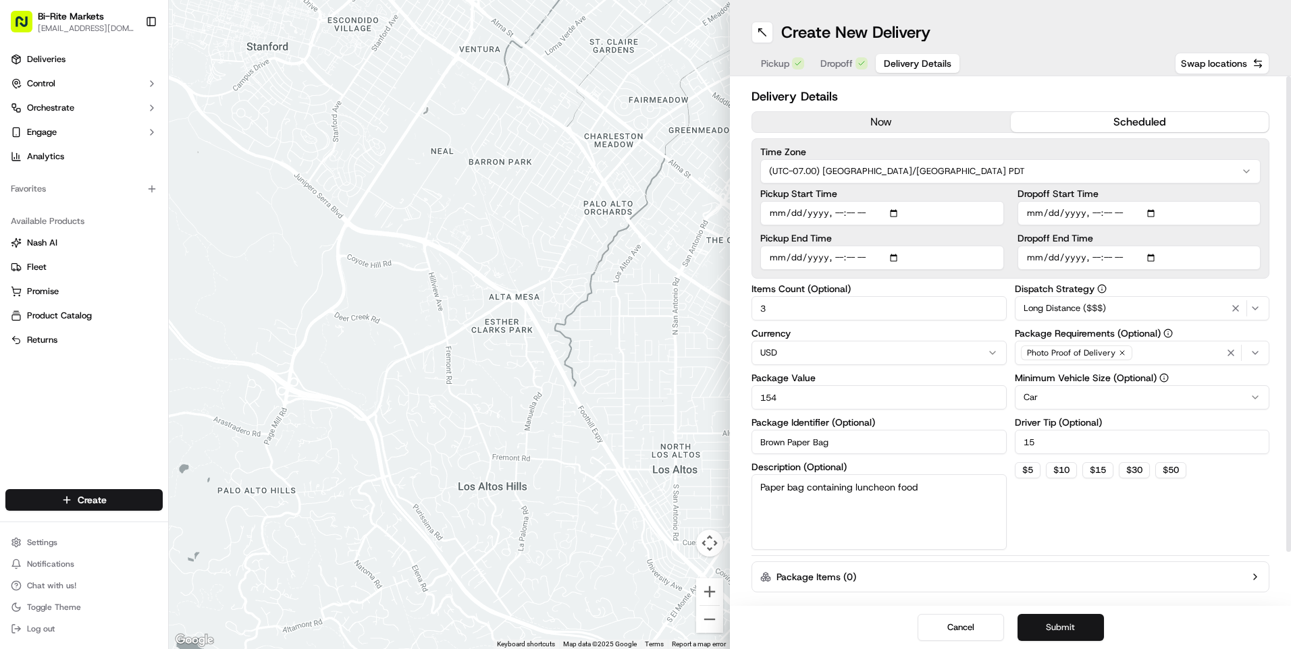
click at [1065, 626] on button "Submit" at bounding box center [1060, 627] width 86 height 27
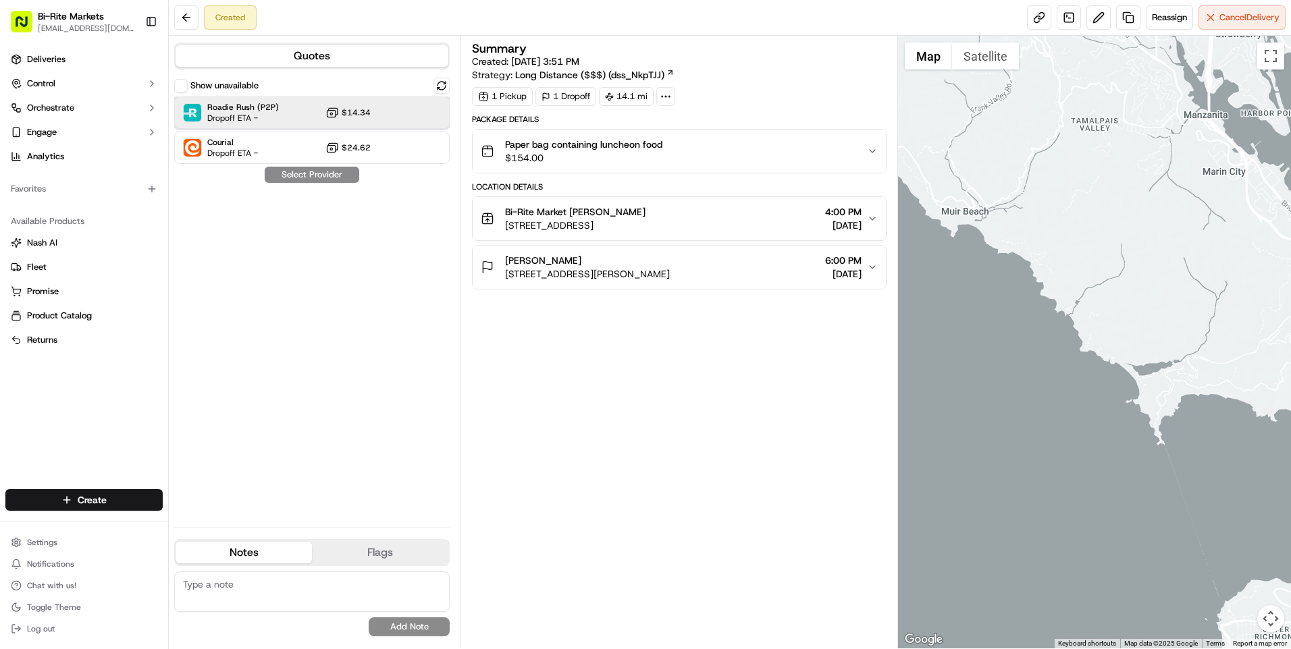
click at [323, 114] on div "Roadie Rush (P2P) Dropoff ETA - $14.34" at bounding box center [311, 113] width 275 height 32
click at [323, 175] on button "Assign Provider" at bounding box center [312, 175] width 96 height 16
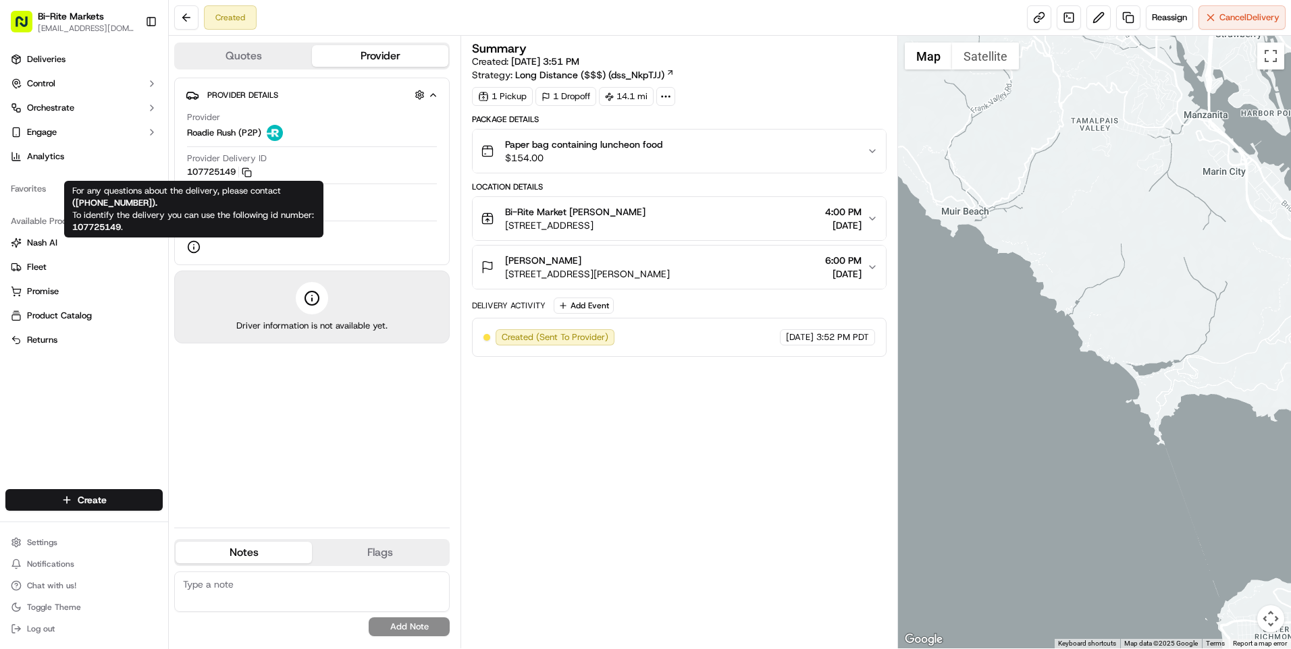
click at [191, 245] on icon at bounding box center [193, 246] width 13 height 13
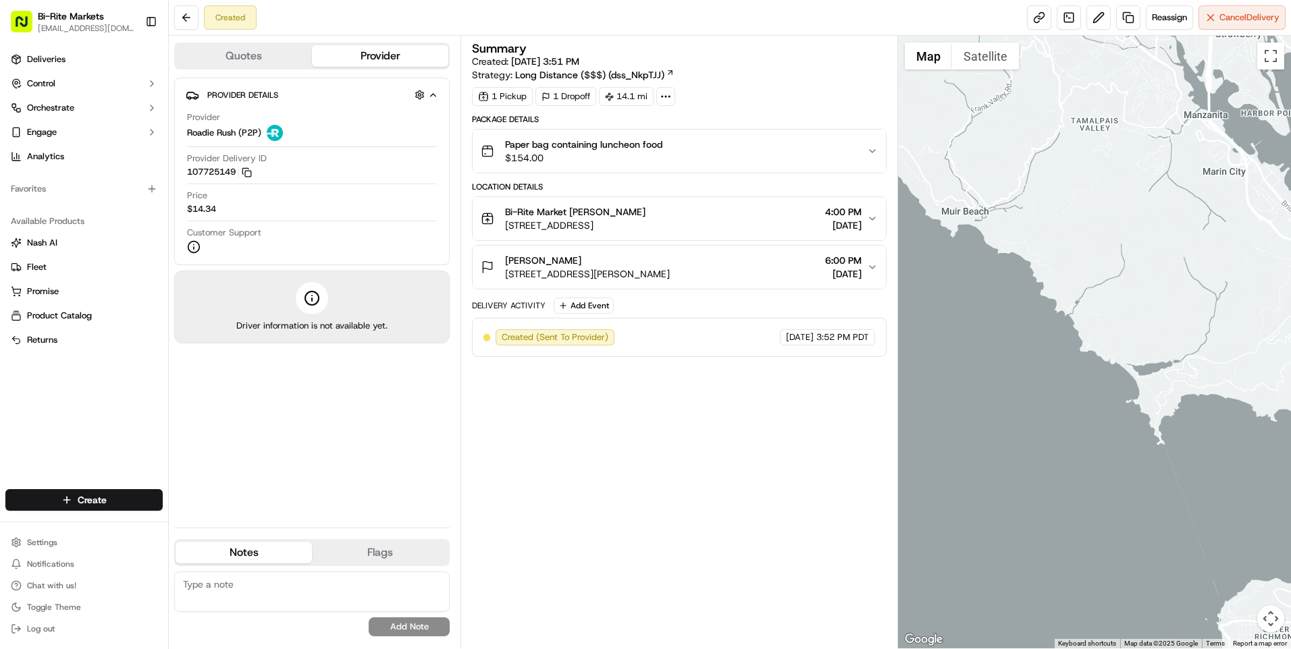
click at [194, 247] on icon at bounding box center [193, 246] width 13 height 13
click at [296, 63] on button "Quotes" at bounding box center [243, 56] width 136 height 22
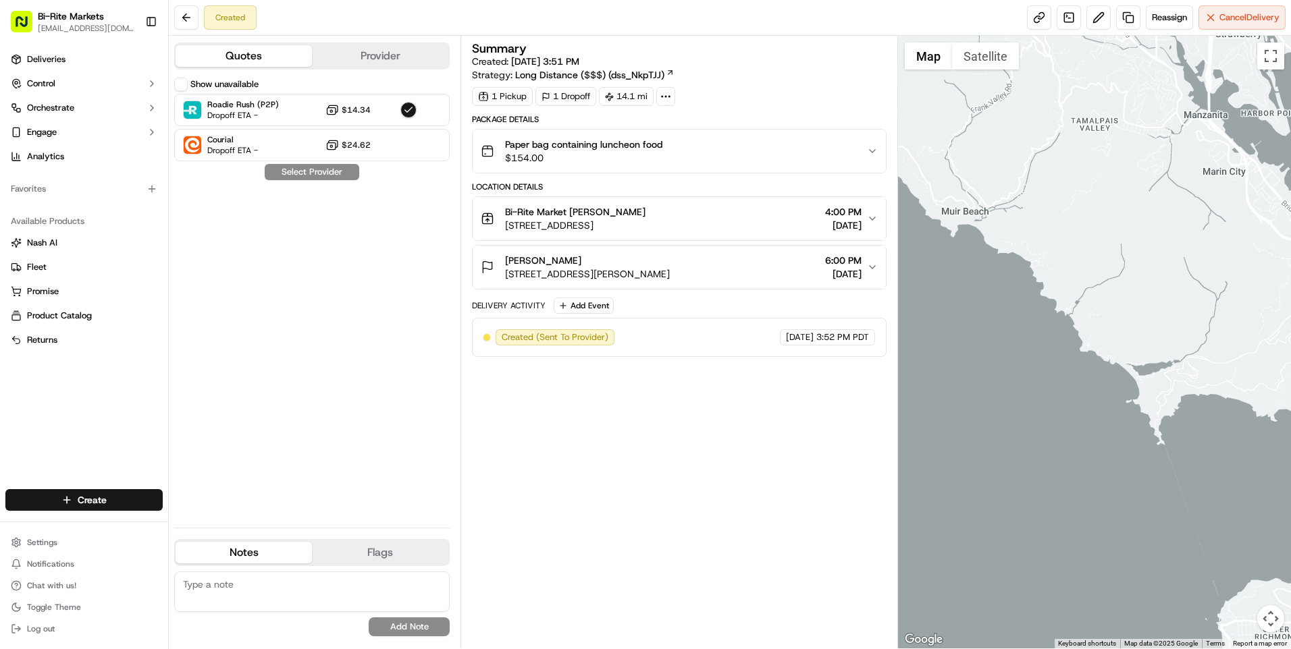
click at [362, 57] on button "Provider" at bounding box center [380, 56] width 136 height 22
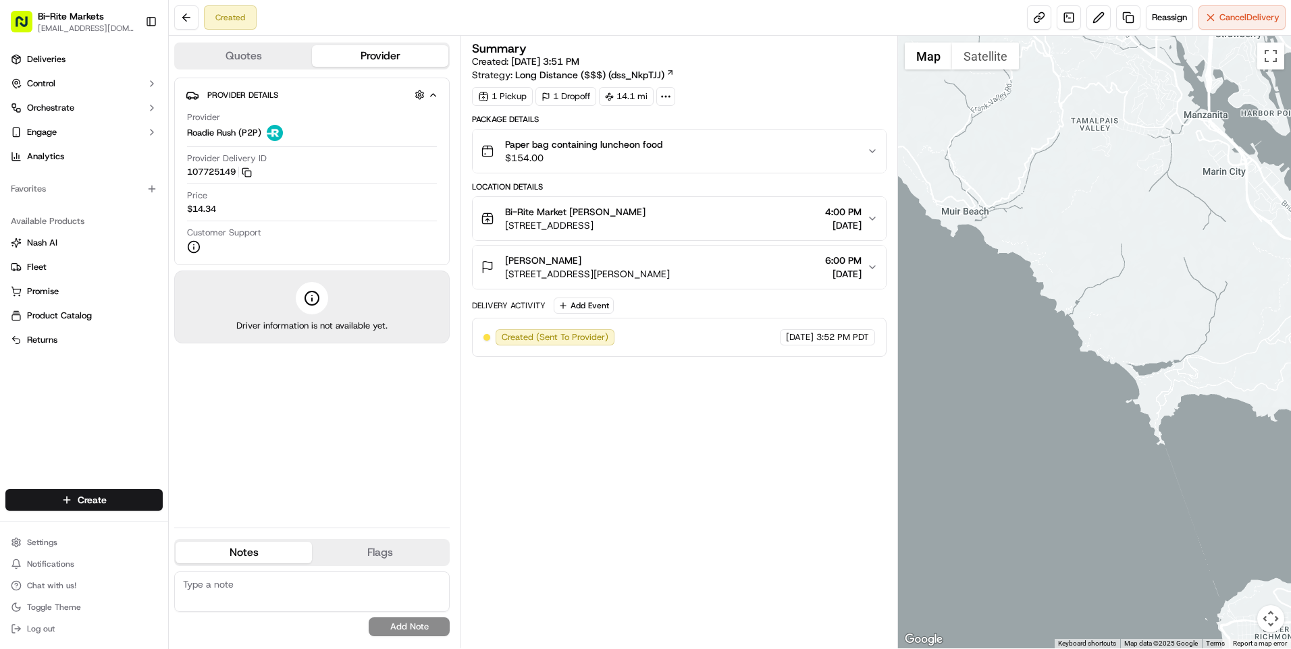
click at [271, 61] on button "Quotes" at bounding box center [243, 56] width 136 height 22
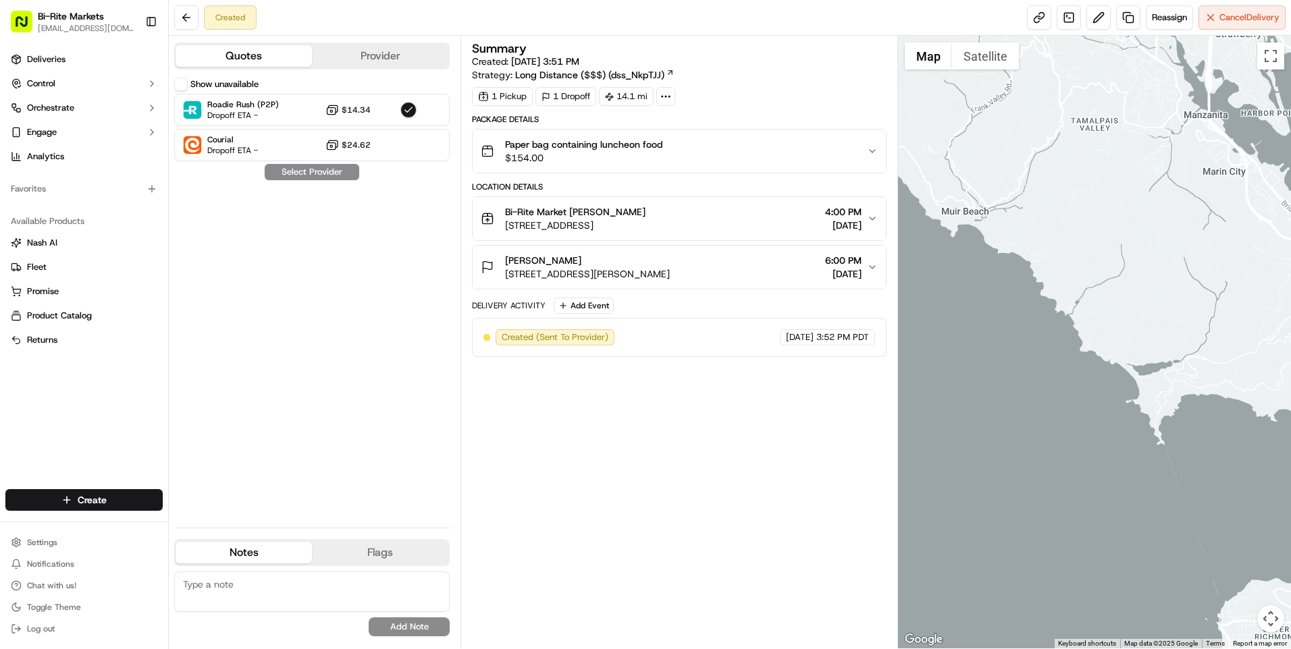
click at [396, 67] on div "Quotes Provider" at bounding box center [311, 56] width 275 height 27
click at [394, 57] on button "Provider" at bounding box center [380, 56] width 136 height 22
